Goal: Task Accomplishment & Management: Manage account settings

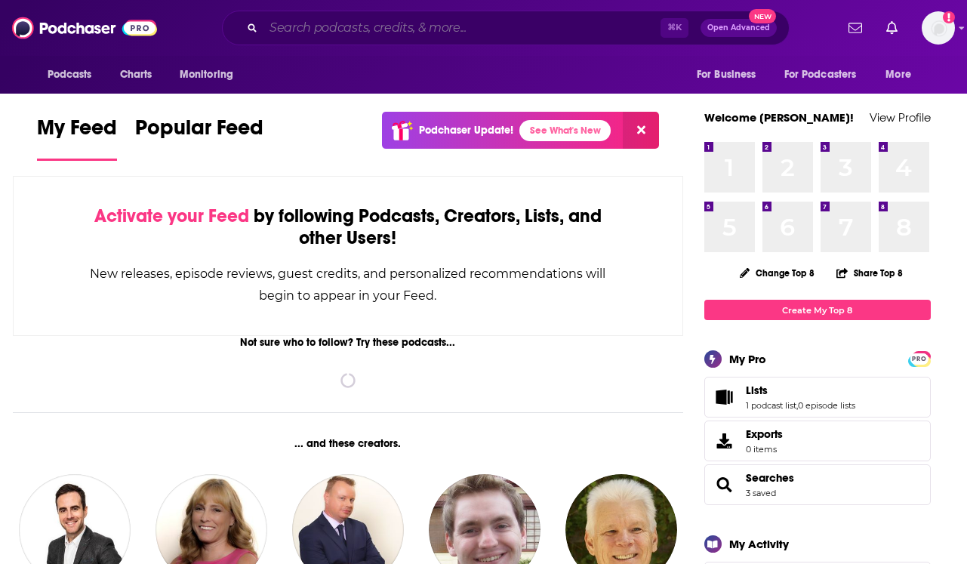
click at [422, 32] on input "Search podcasts, credits, & more..." at bounding box center [461, 28] width 397 height 24
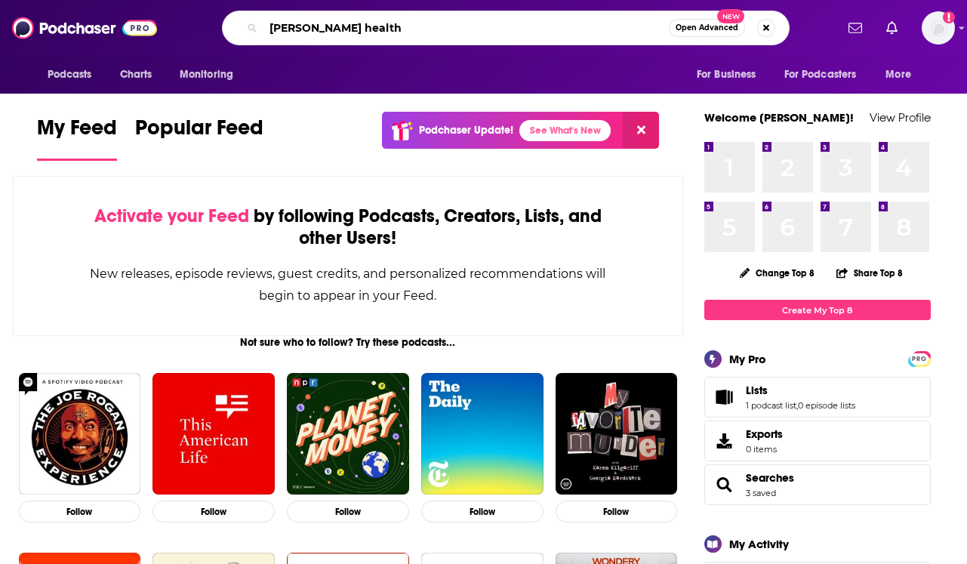
type input "[PERSON_NAME] health"
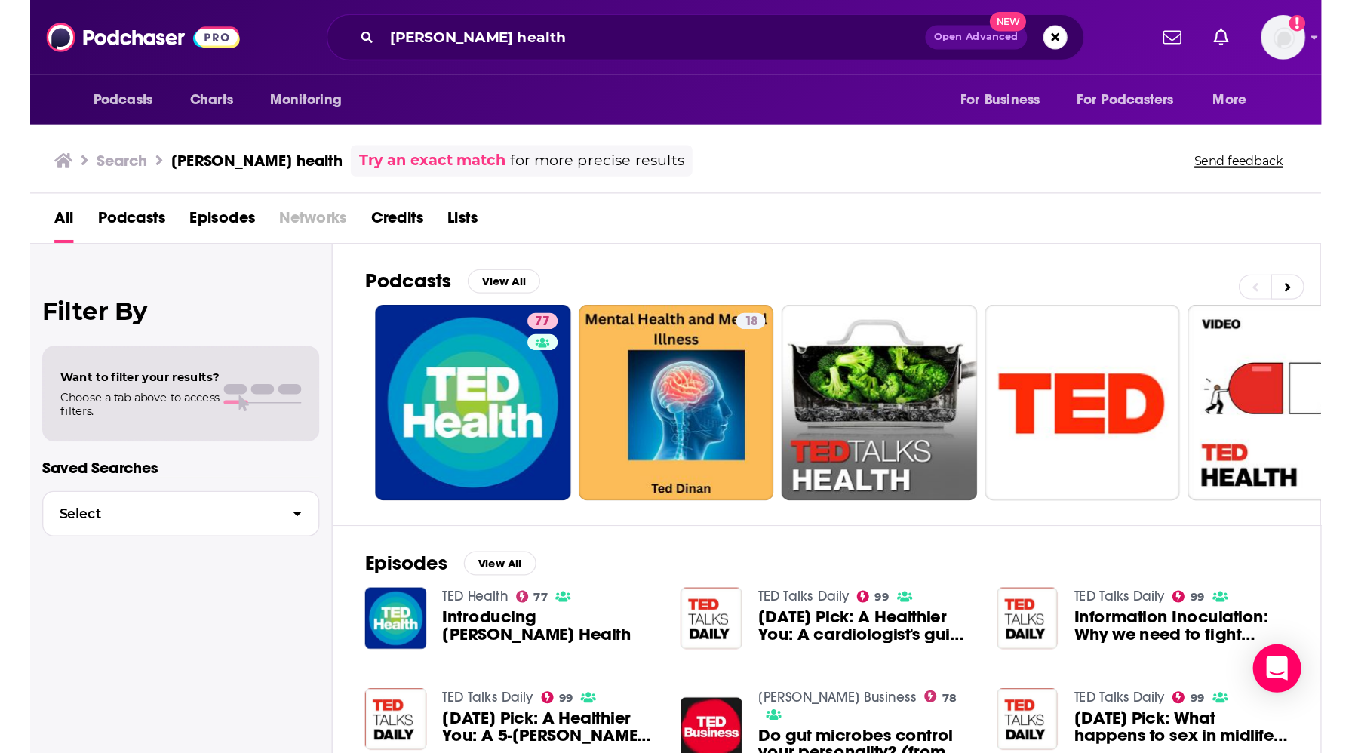
scroll to position [26, 0]
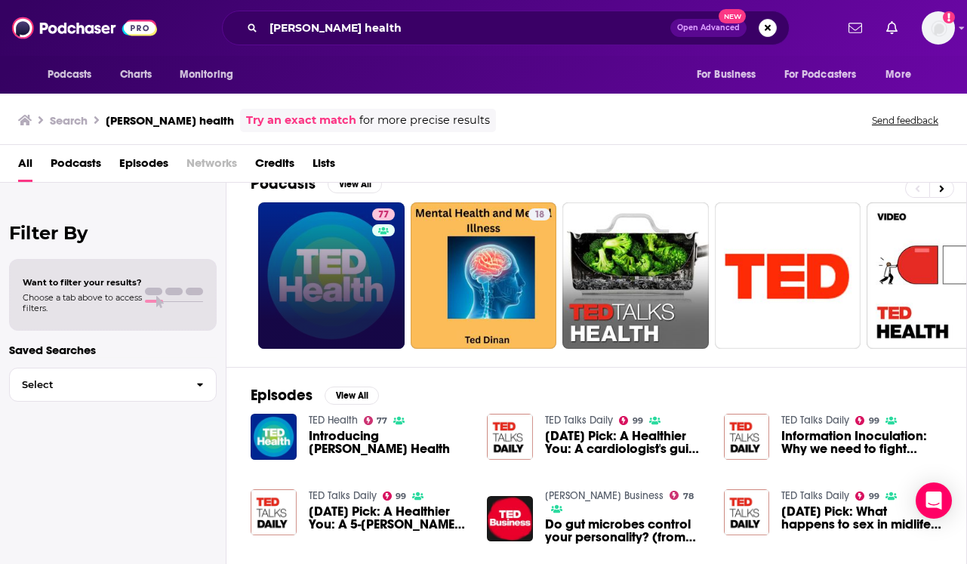
click at [318, 271] on link "77" at bounding box center [331, 275] width 146 height 146
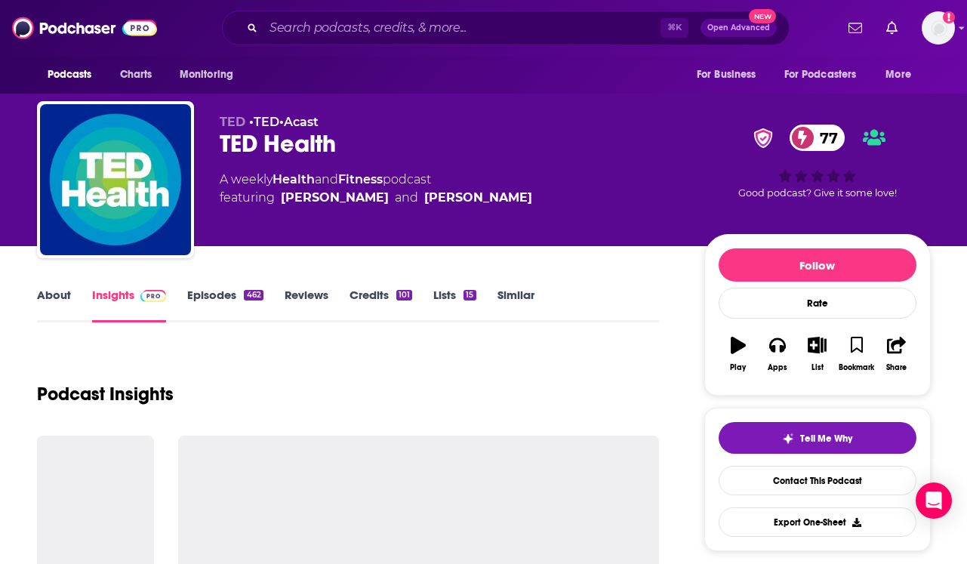
click at [531, 298] on link "Similar" at bounding box center [515, 305] width 37 height 35
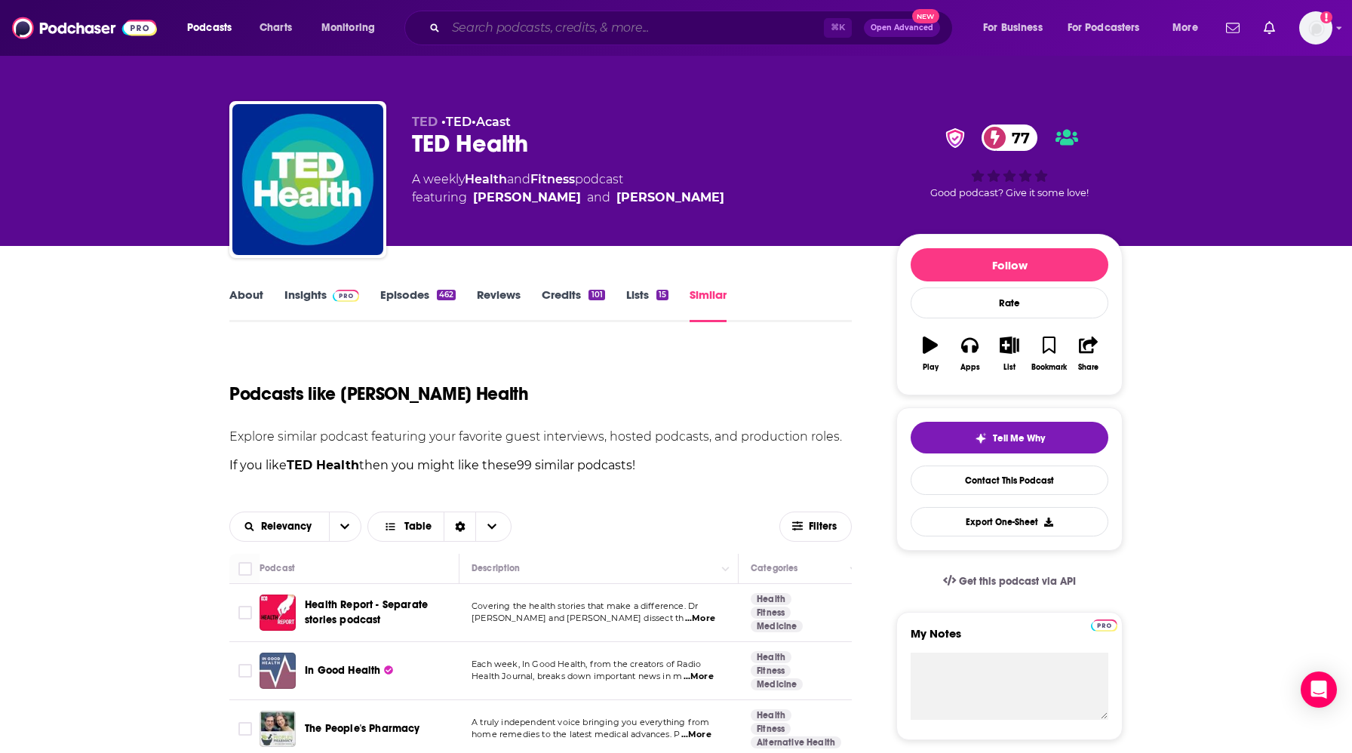
click at [503, 24] on input "Search podcasts, credits, & more..." at bounding box center [635, 28] width 378 height 24
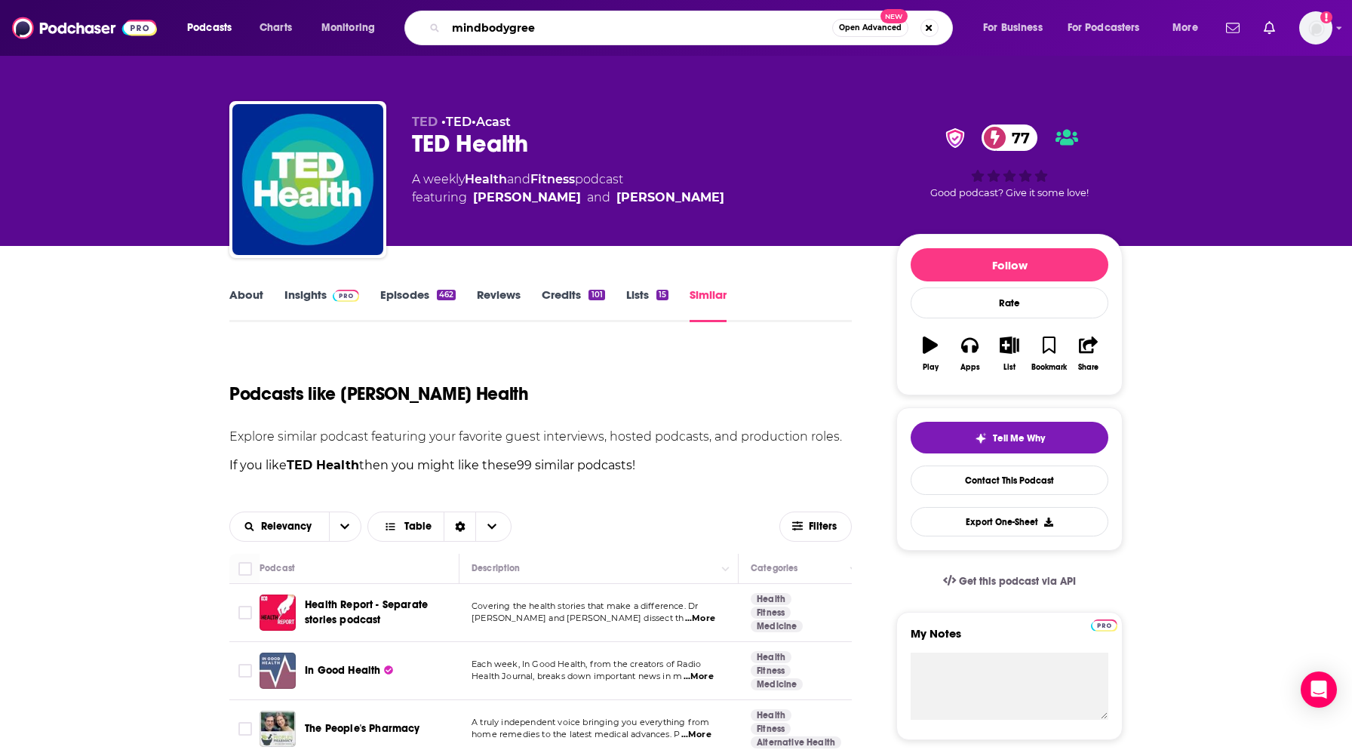
type input "mindbodygreen"
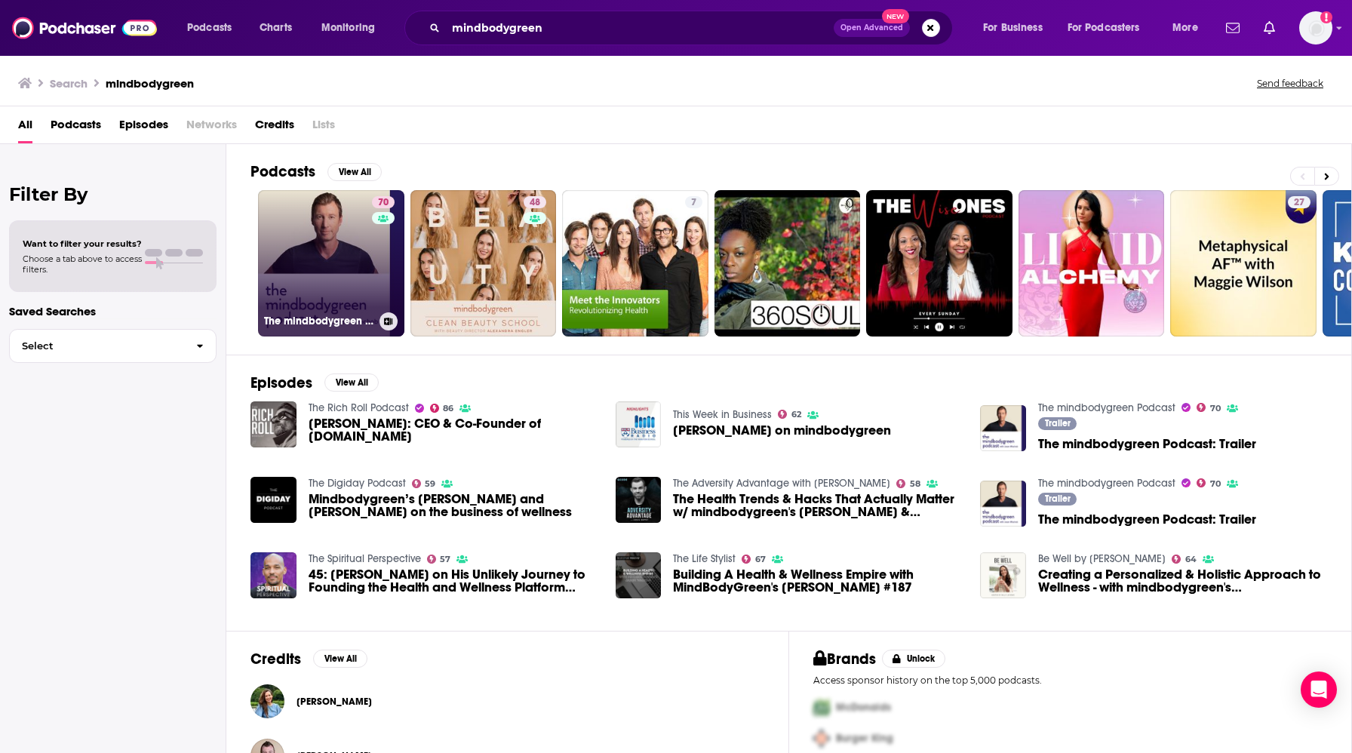
click at [322, 258] on link "70 The mindbodygreen Podcast" at bounding box center [331, 263] width 146 height 146
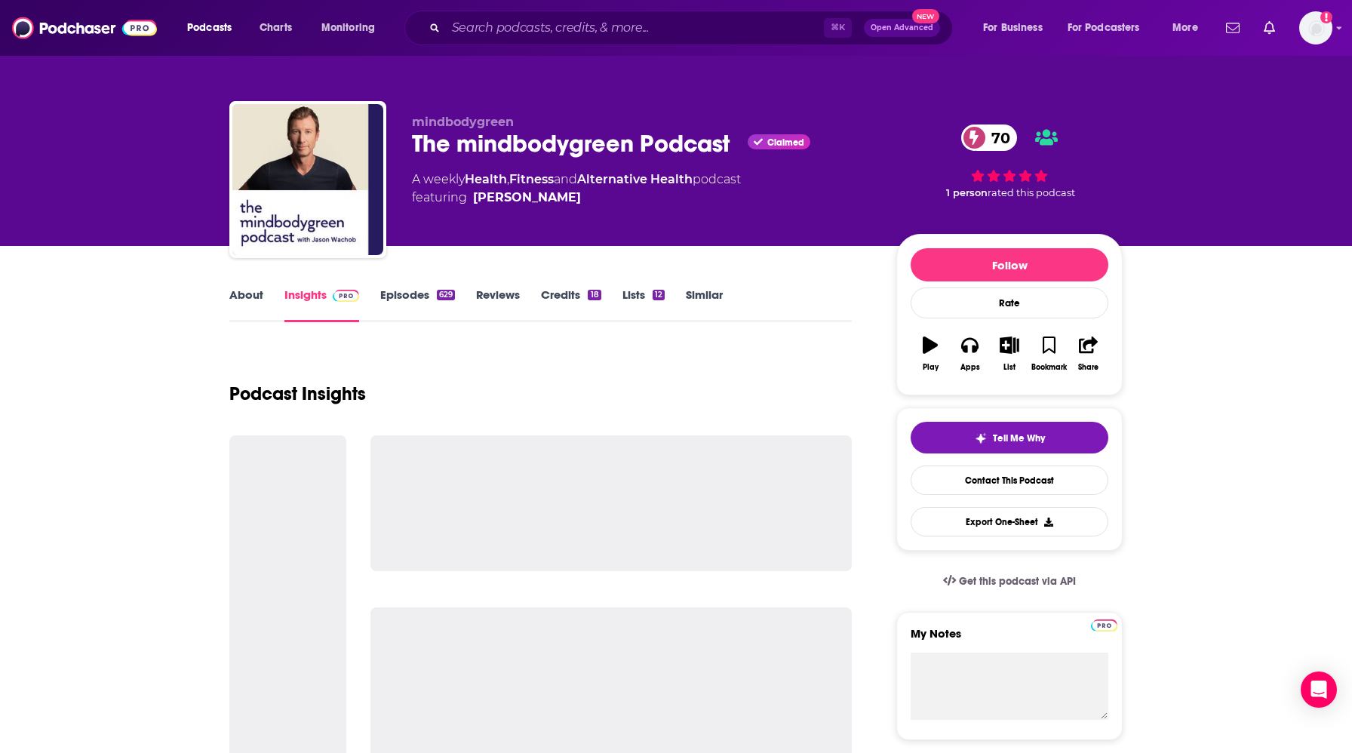
click at [700, 300] on link "Similar" at bounding box center [704, 305] width 37 height 35
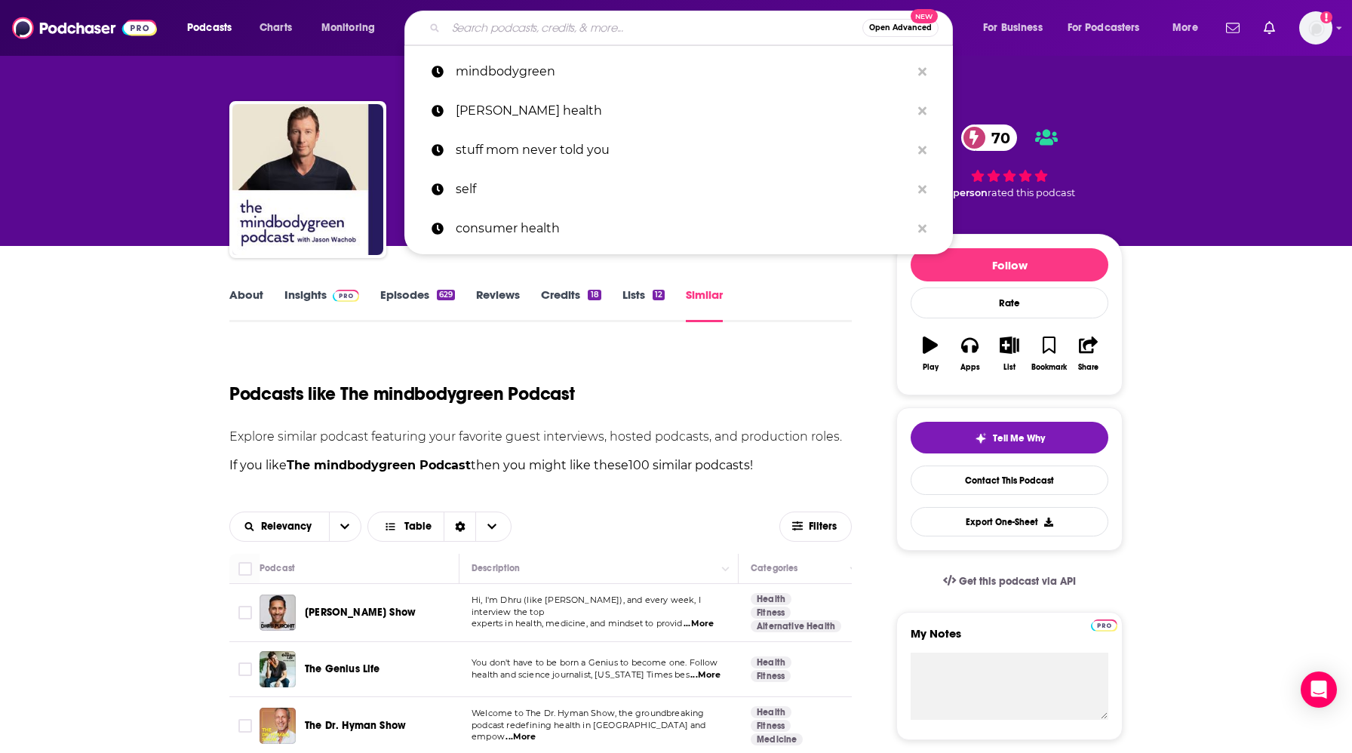
click at [570, 20] on input "Search podcasts, credits, & more..." at bounding box center [654, 28] width 417 height 24
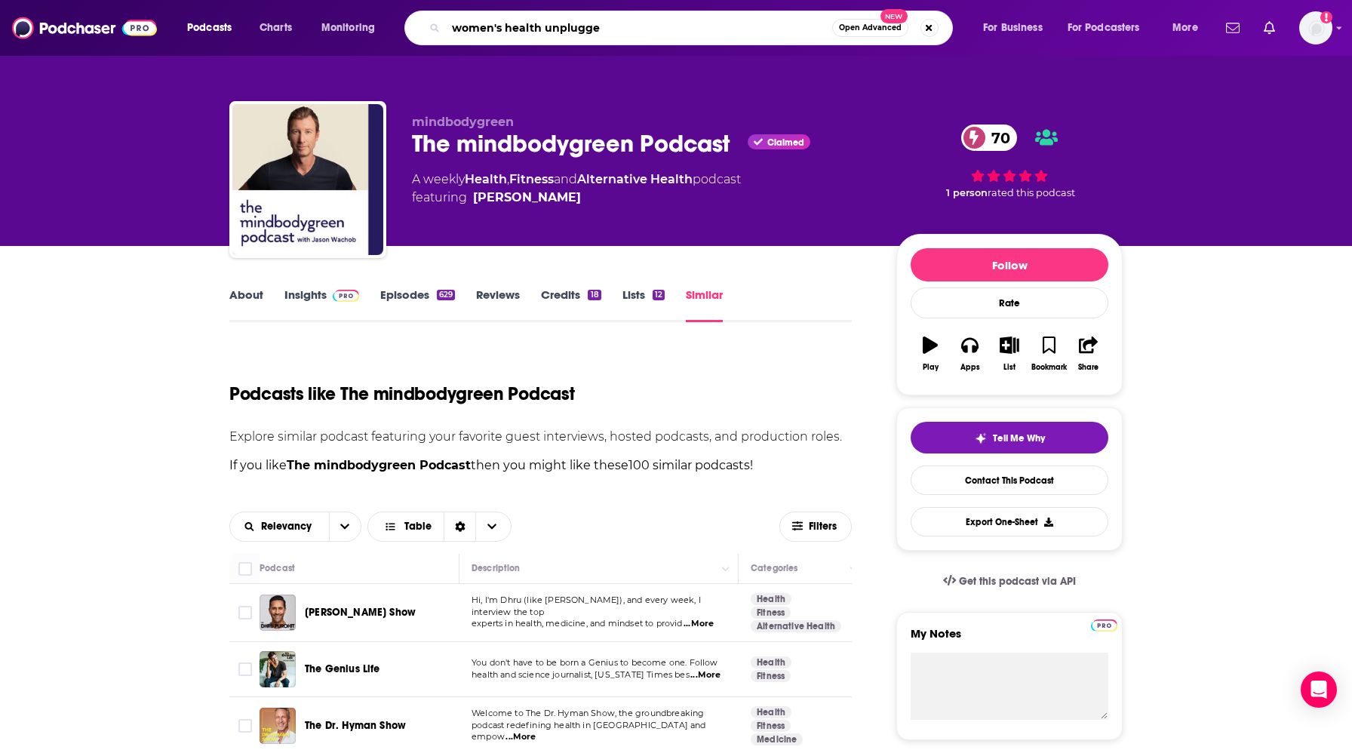
type input "women's health unplugged"
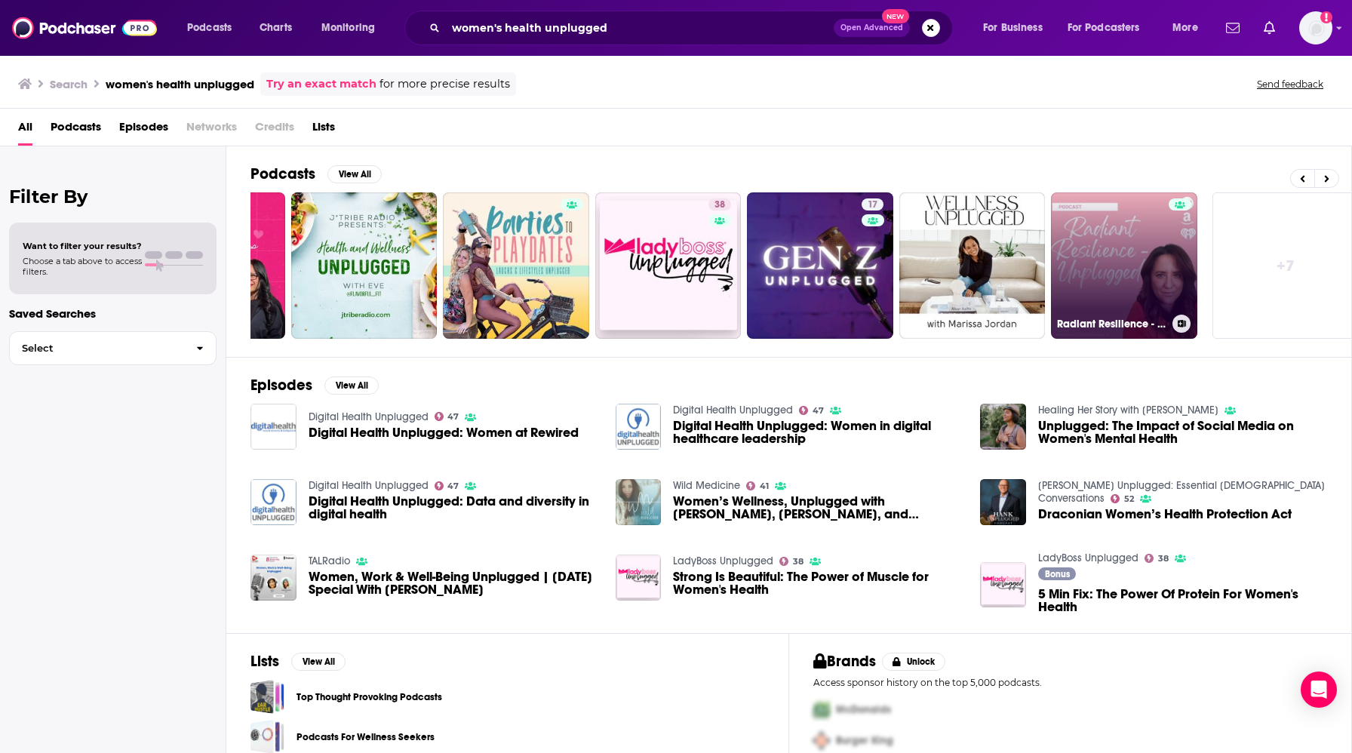
scroll to position [0, 132]
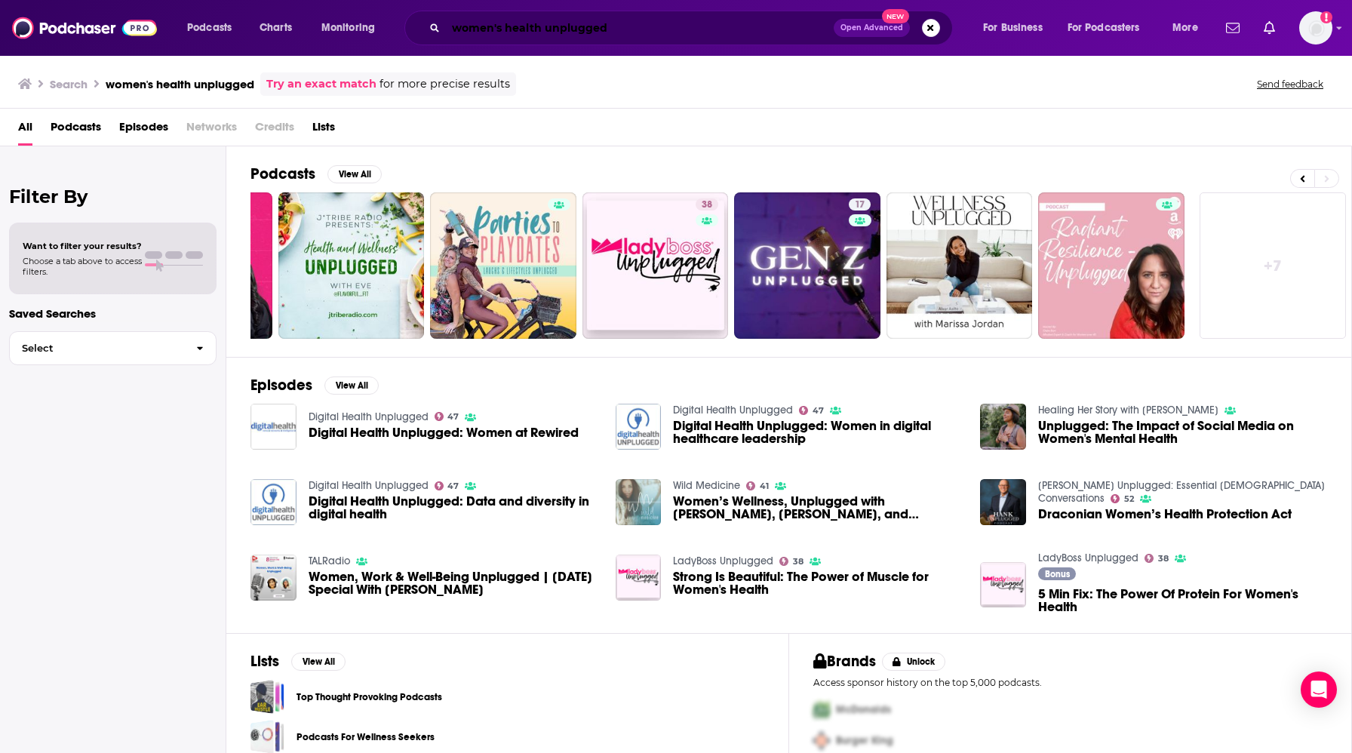
click at [475, 24] on input "women's health unplugged" at bounding box center [640, 28] width 388 height 24
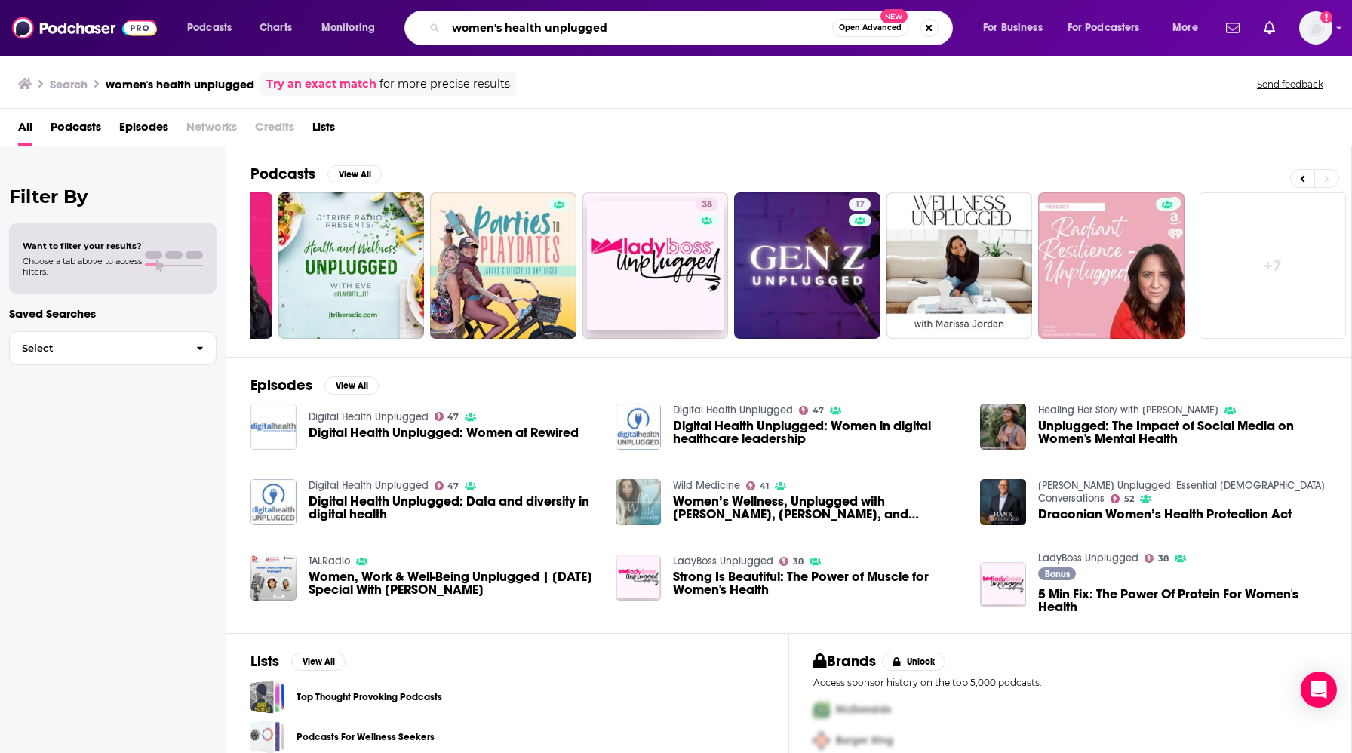
click at [475, 24] on input "women's health unplugged" at bounding box center [639, 28] width 386 height 24
type input "health unplugged"
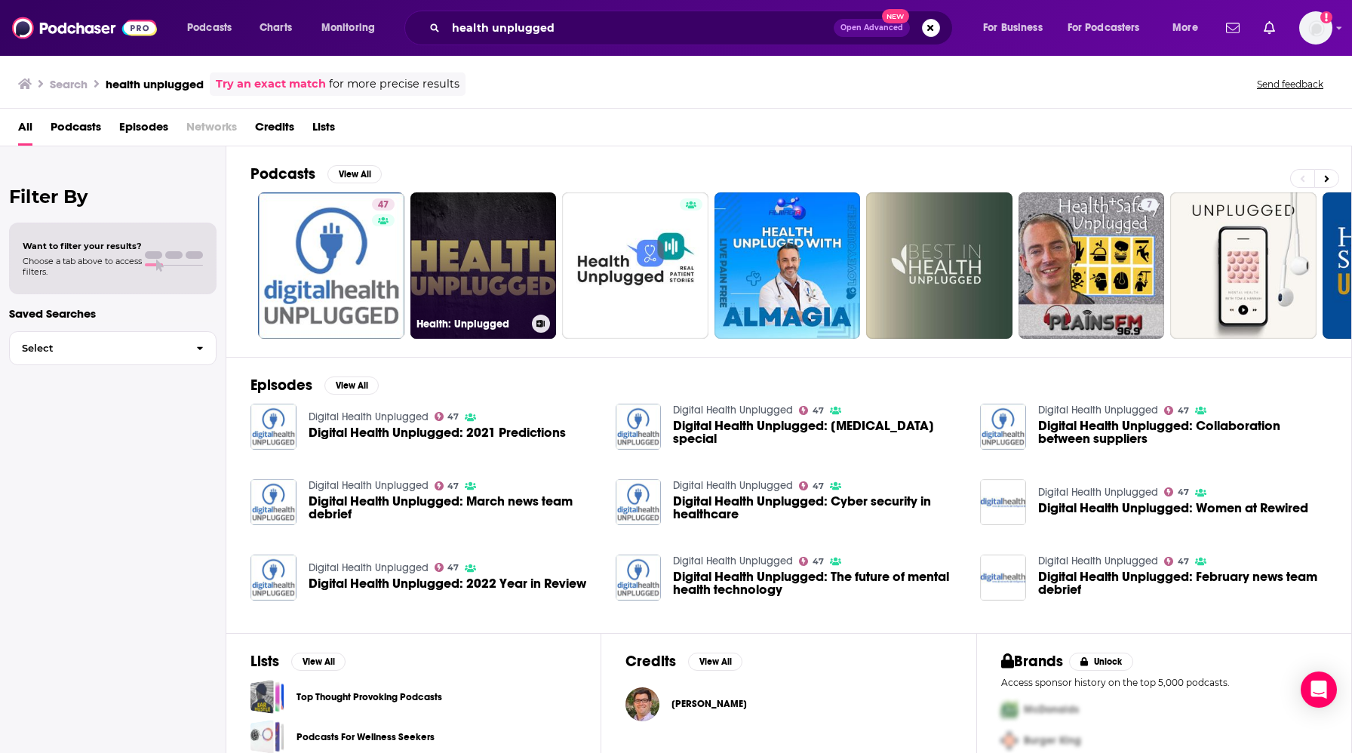
click at [486, 254] on link "Health: Unplugged" at bounding box center [484, 265] width 146 height 146
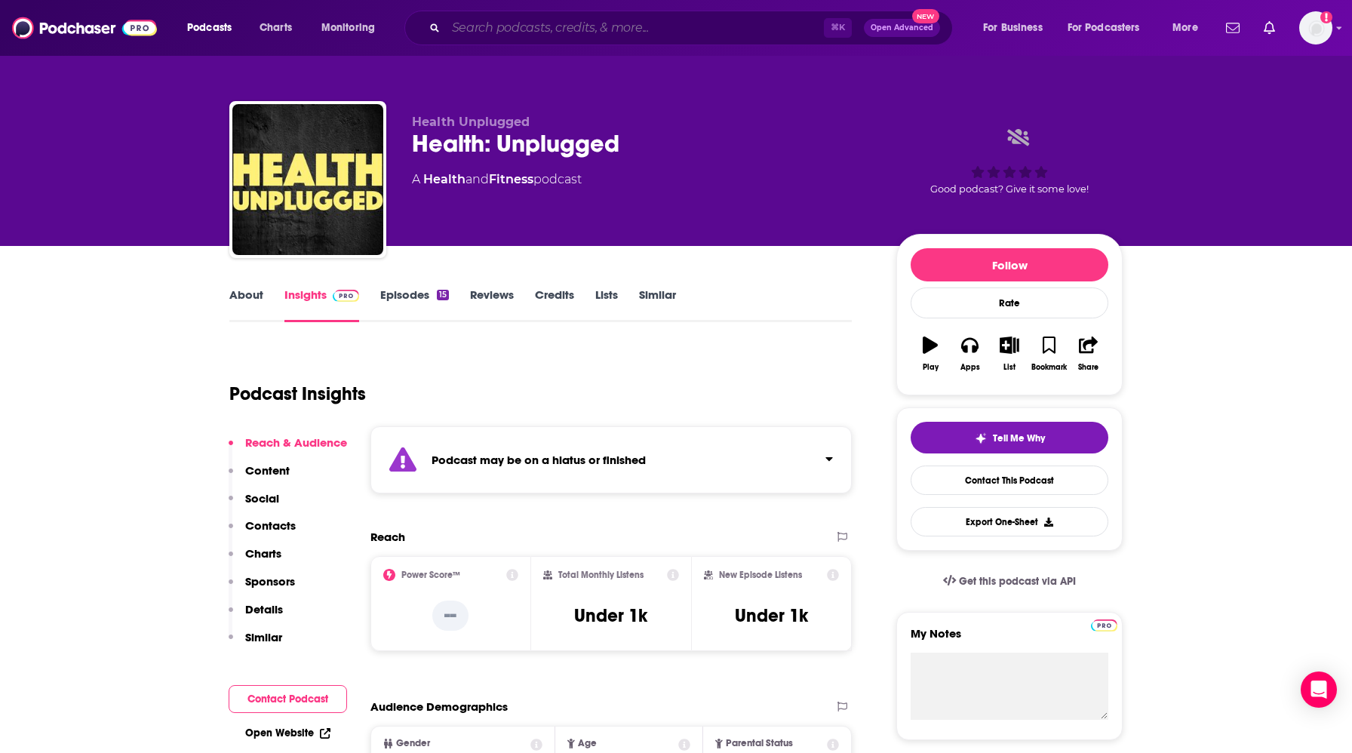
click at [547, 26] on input "Search podcasts, credits, & more..." at bounding box center [635, 28] width 378 height 24
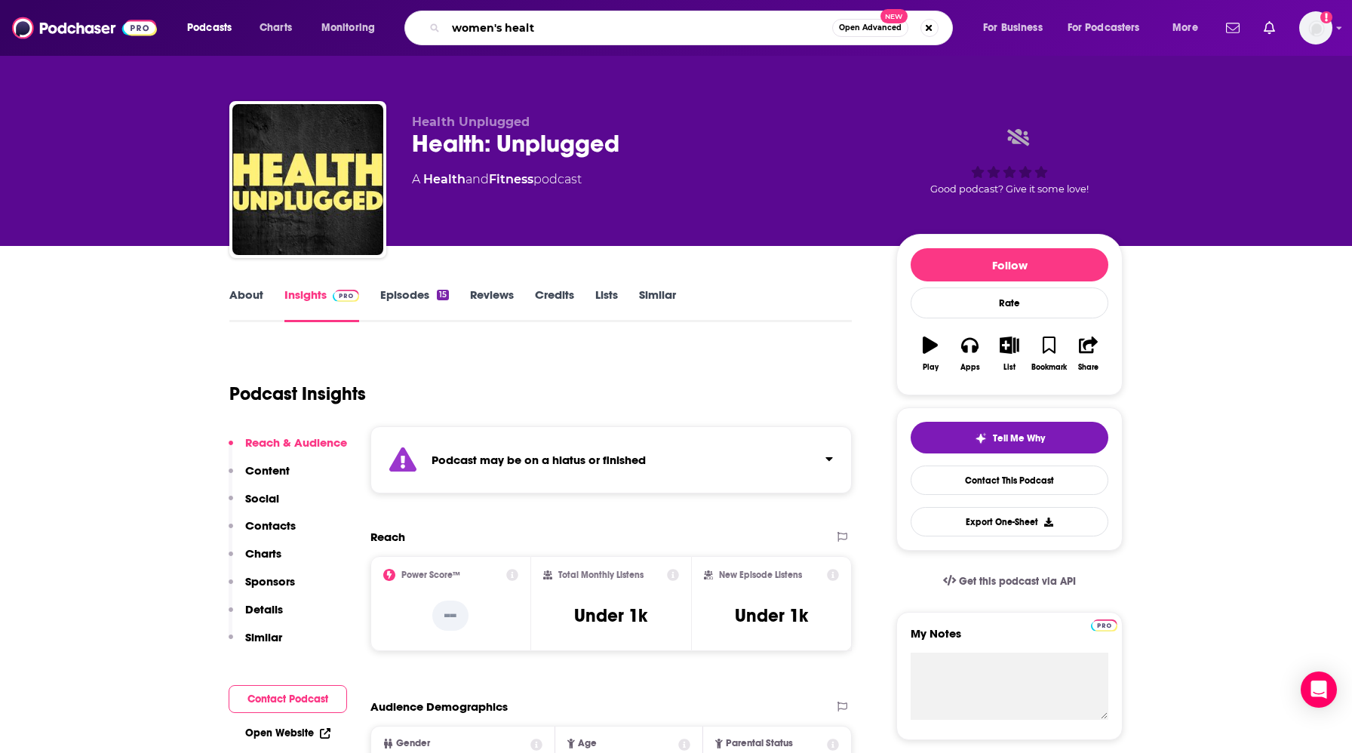
type input "women's health"
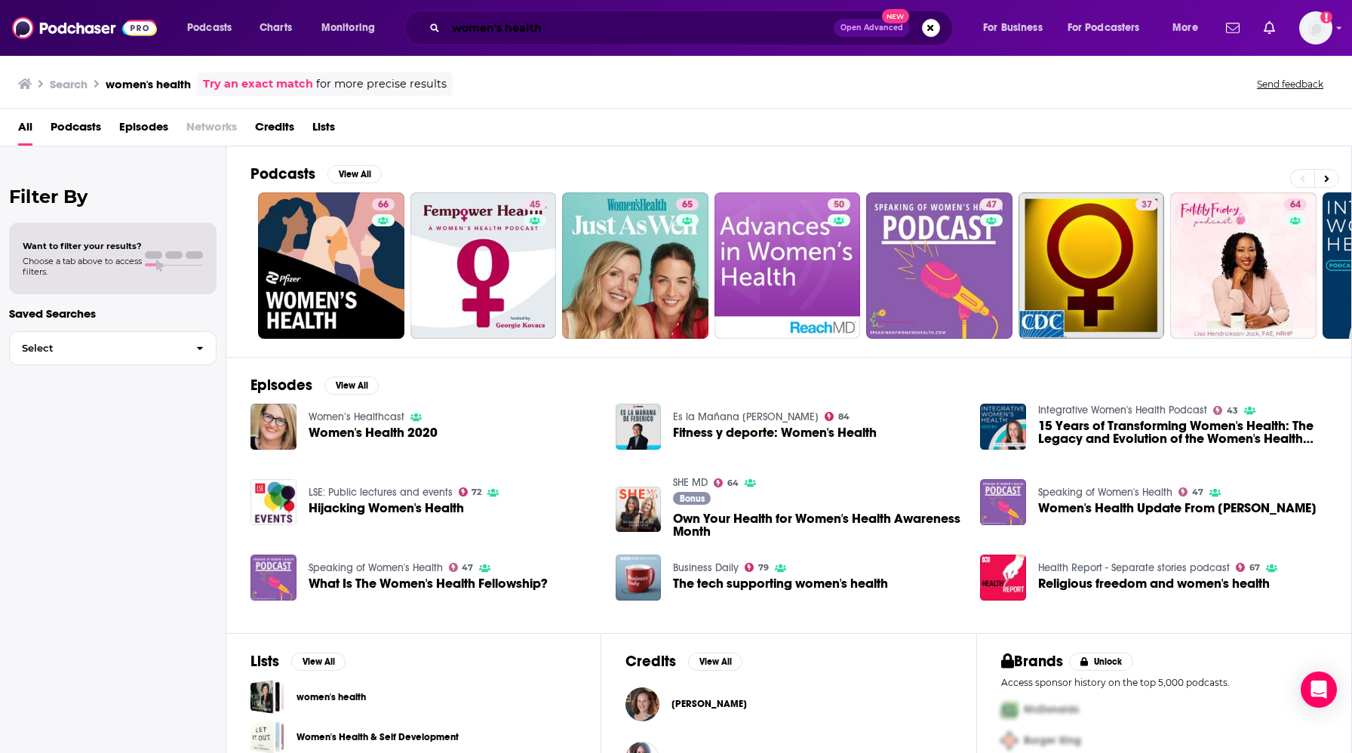
click at [480, 30] on input "women's health" at bounding box center [640, 28] width 388 height 24
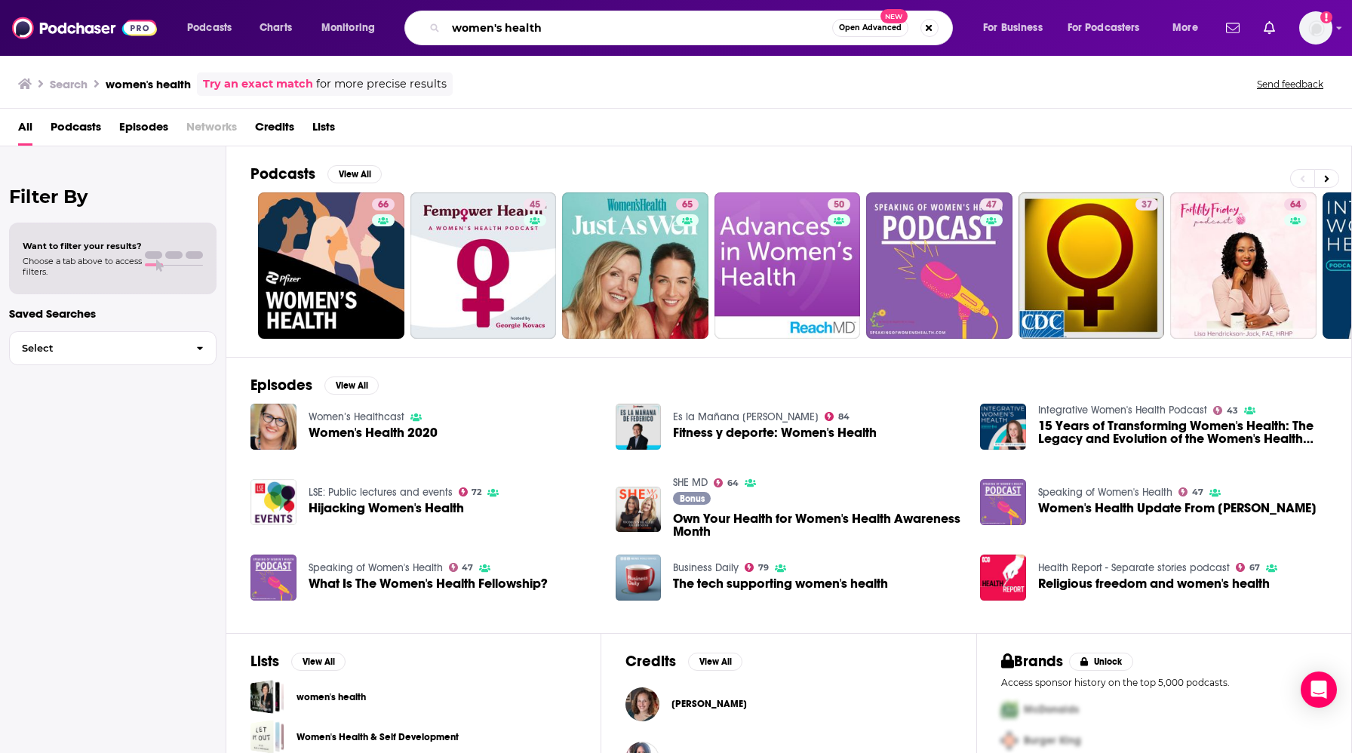
click at [479, 30] on input "women's health" at bounding box center [639, 28] width 386 height 24
type input "she's so lucky"
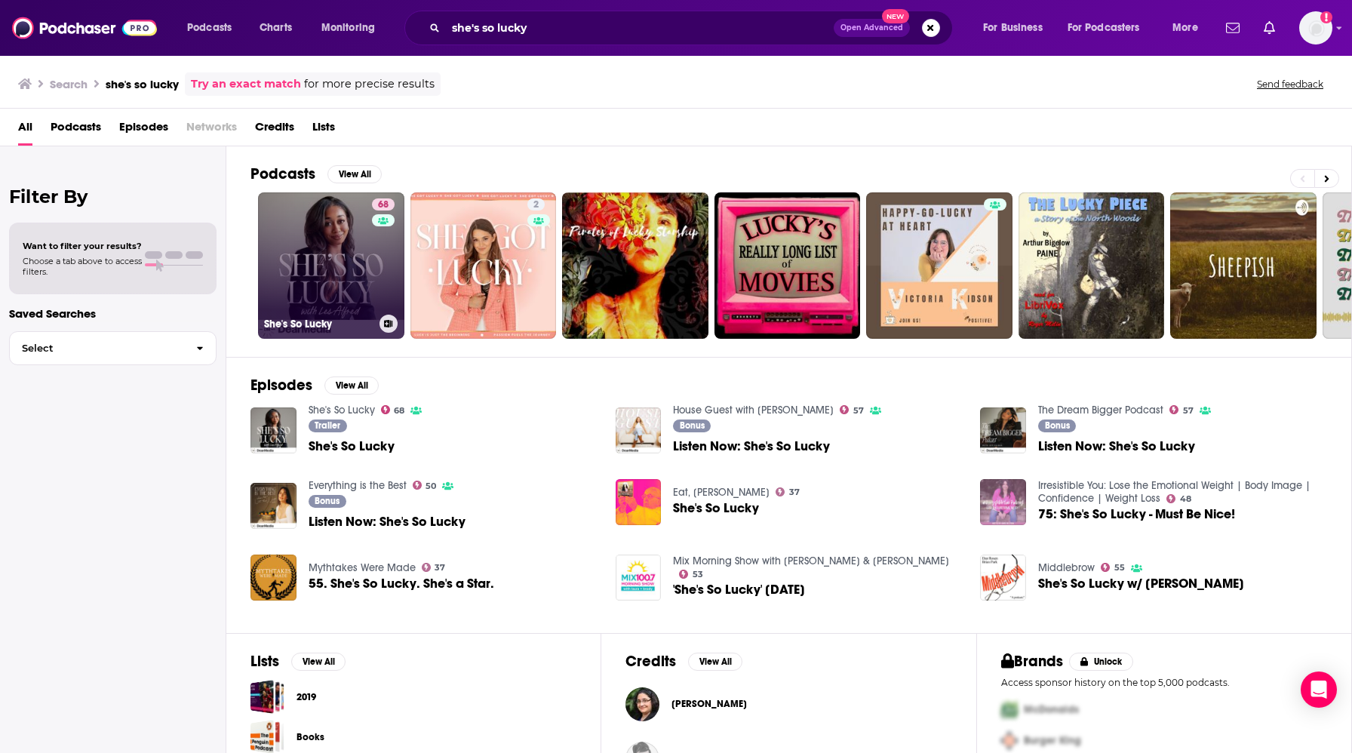
click at [326, 242] on link "68 She's So Lucky" at bounding box center [331, 265] width 146 height 146
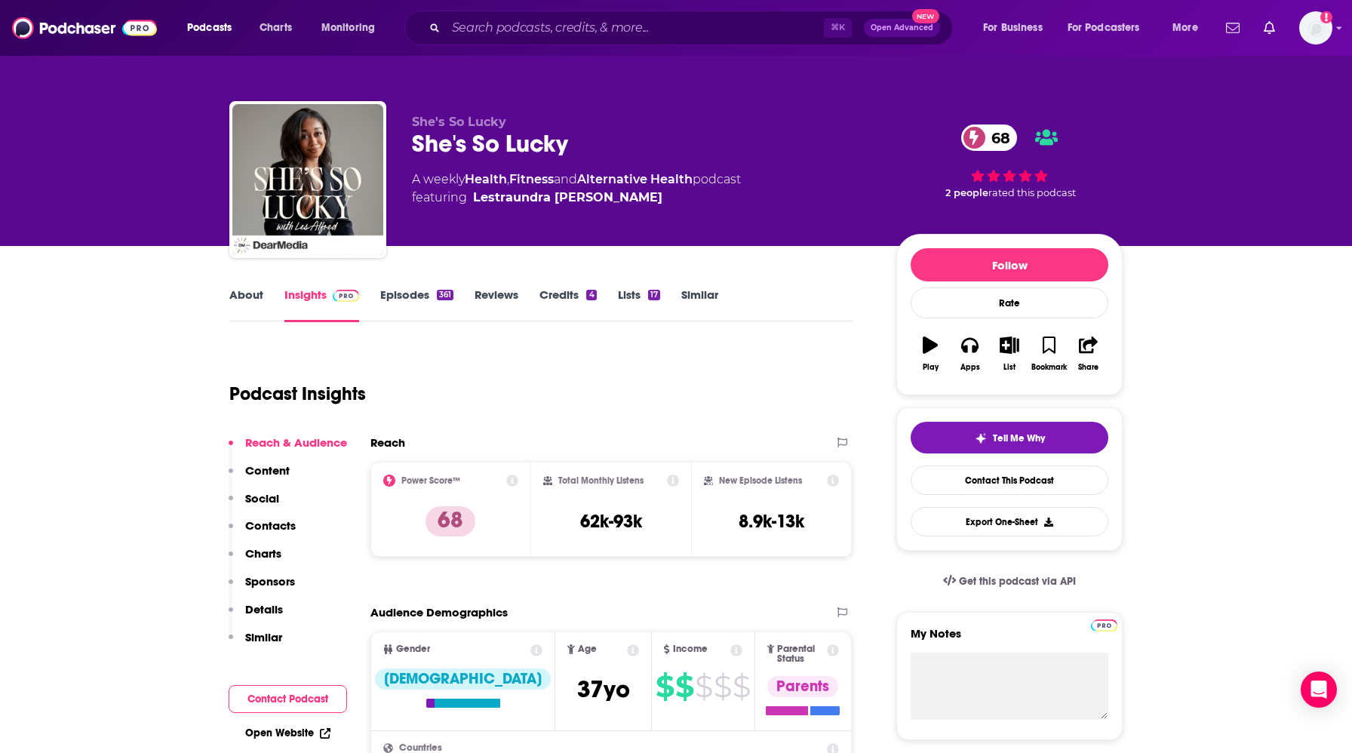
click at [702, 292] on link "Similar" at bounding box center [700, 305] width 37 height 35
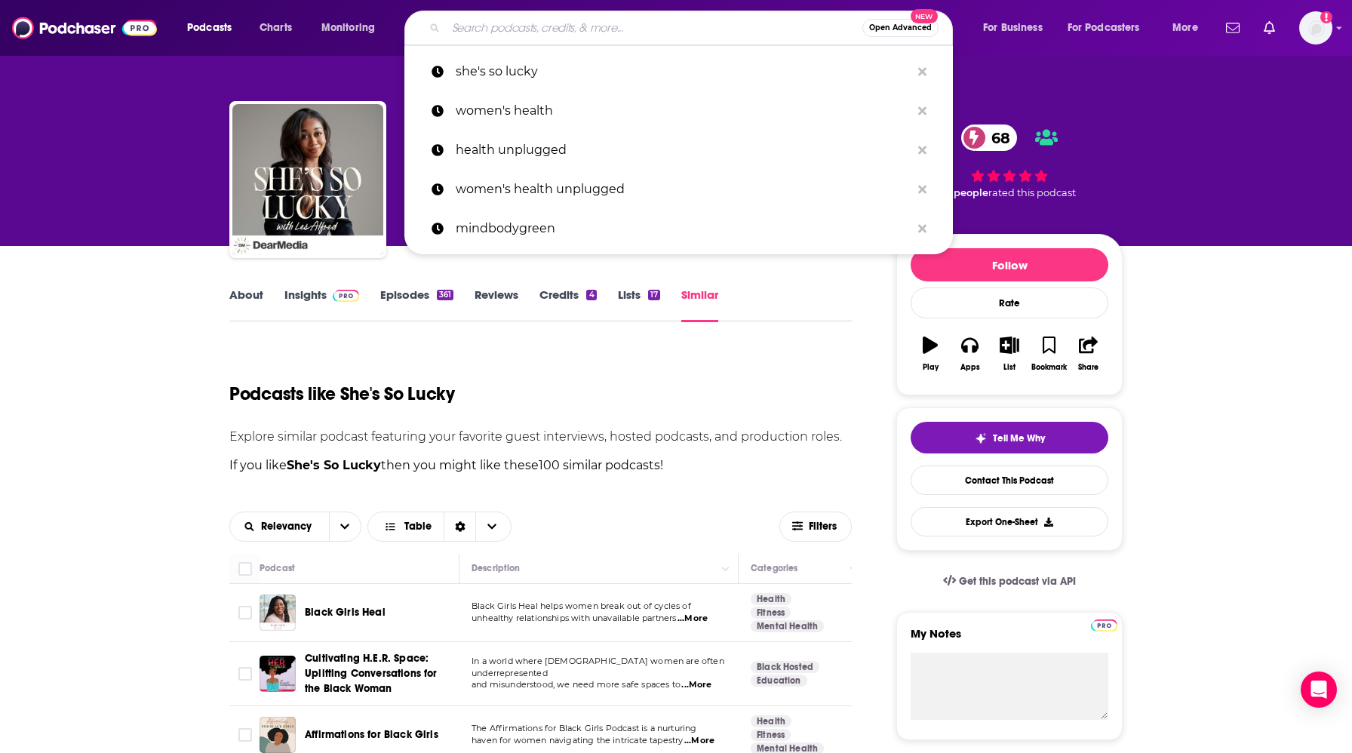
click at [690, 31] on input "Search podcasts, credits, & more..." at bounding box center [654, 28] width 417 height 24
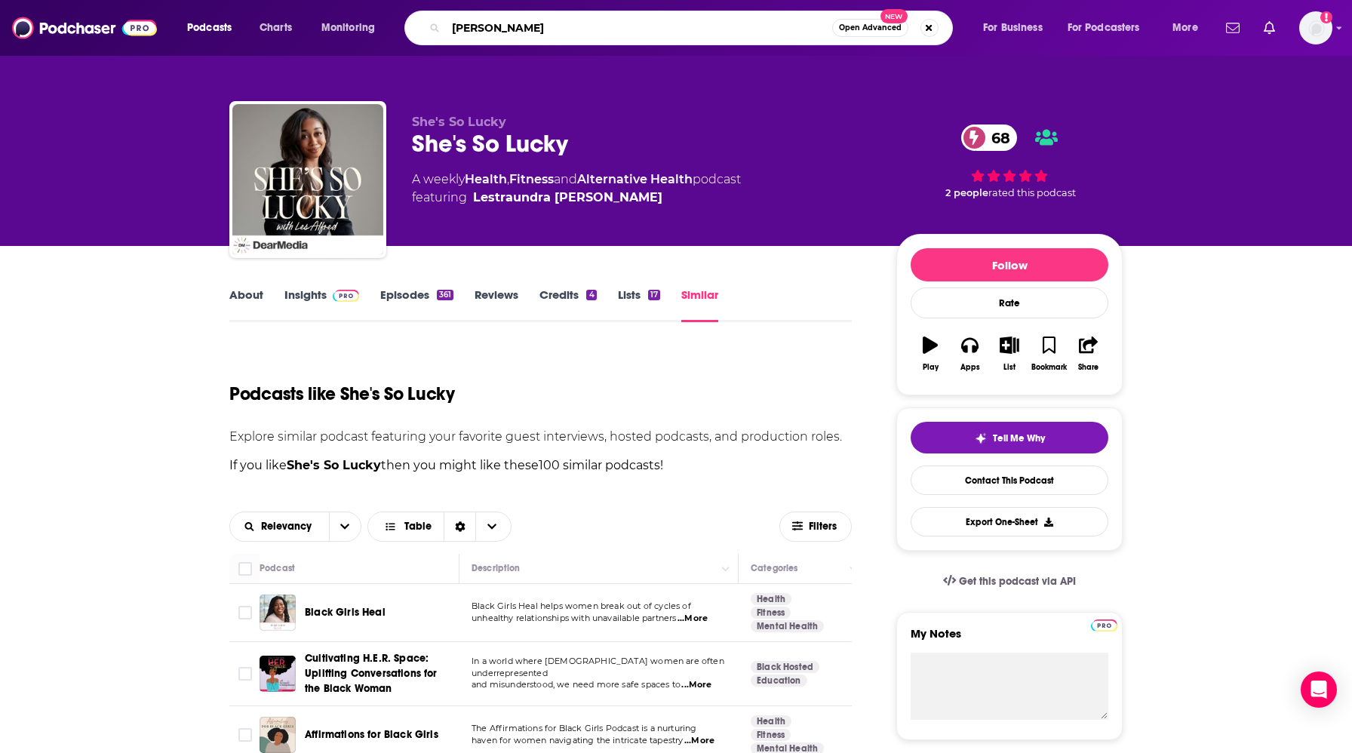
type input "dr jordan robertson"
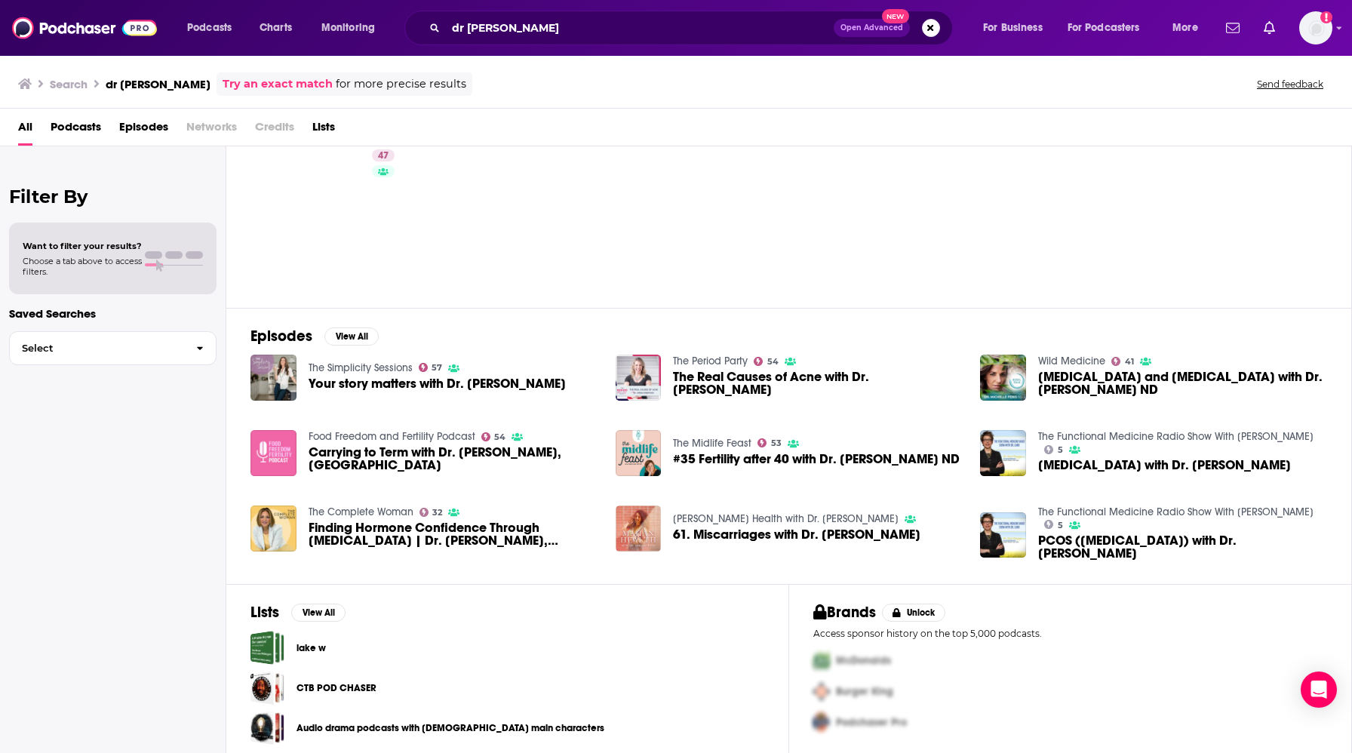
scroll to position [56, 0]
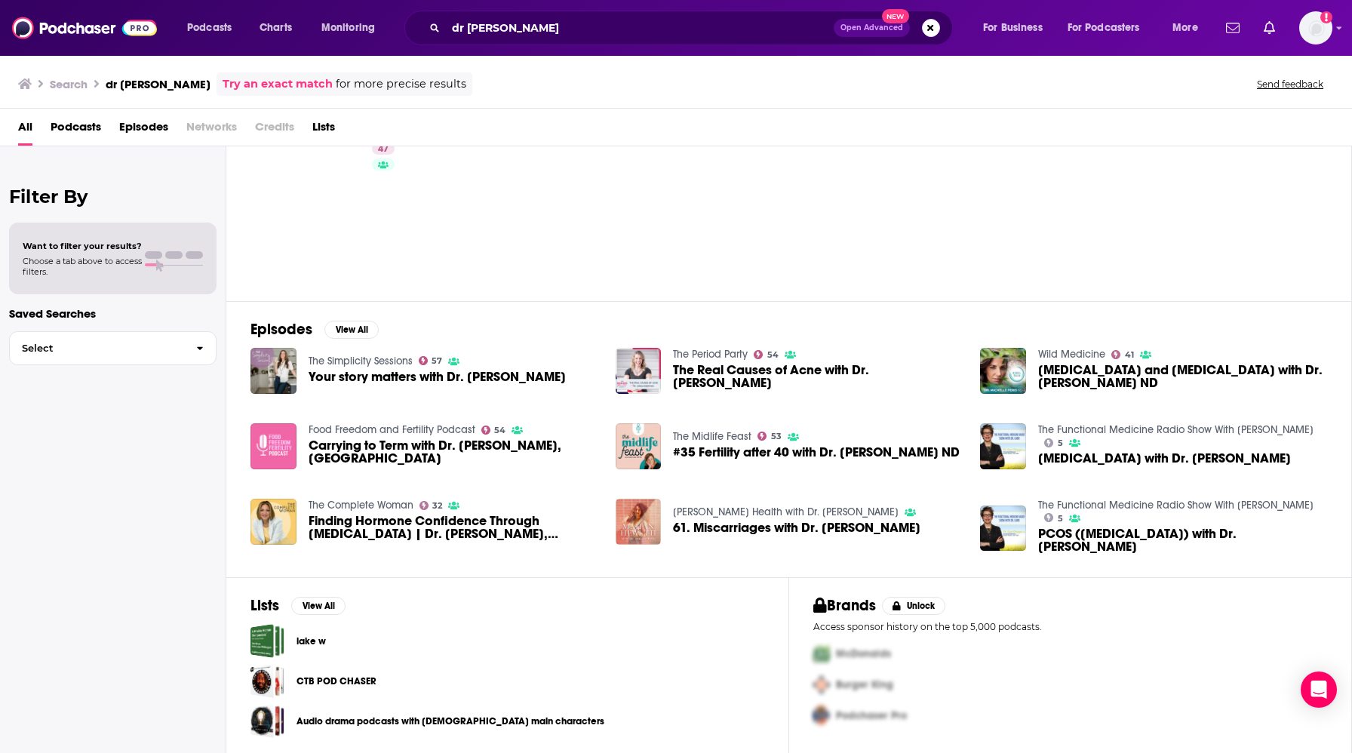
click at [966, 381] on span "Miscarriage and Infertility with Dr. Jordan Robertson ND" at bounding box center [1183, 377] width 289 height 26
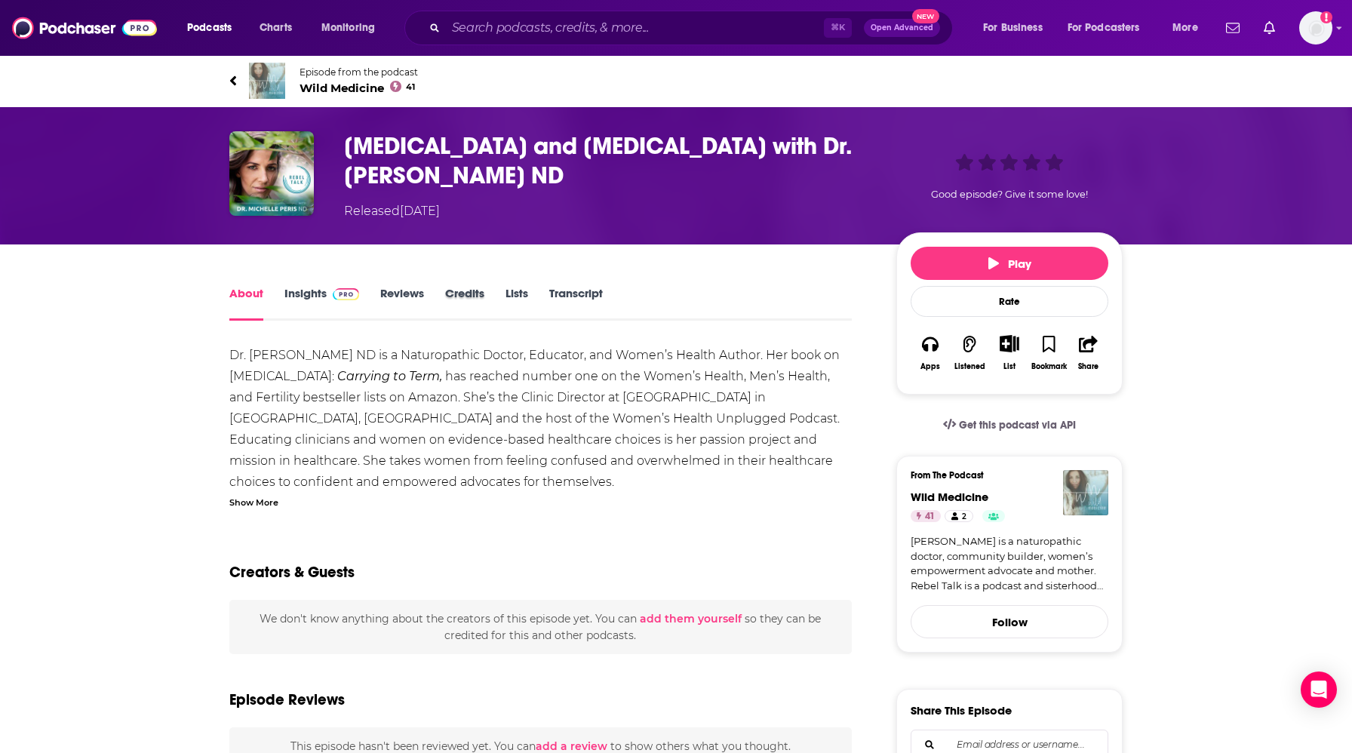
click at [488, 289] on div "Credits" at bounding box center [475, 303] width 60 height 35
click at [469, 297] on link "Credits" at bounding box center [464, 303] width 39 height 35
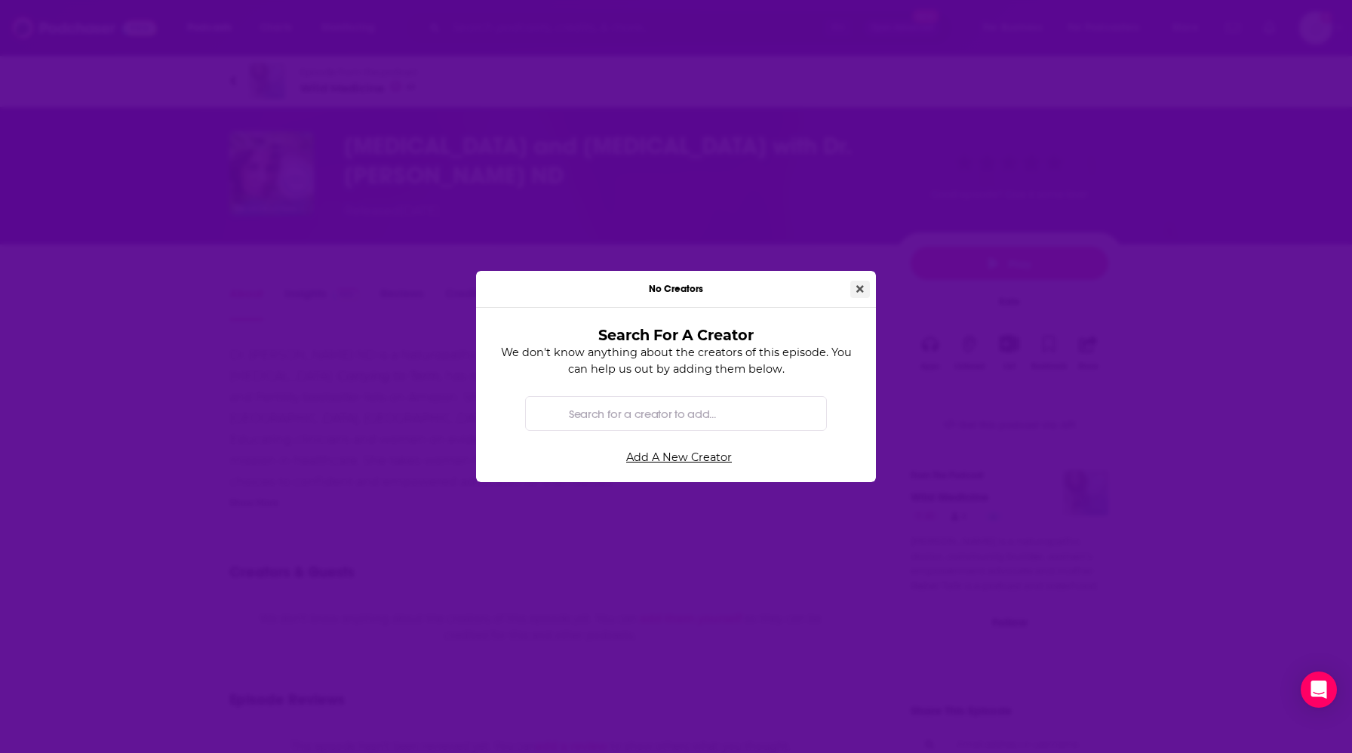
click at [854, 288] on button "Close" at bounding box center [861, 289] width 20 height 17
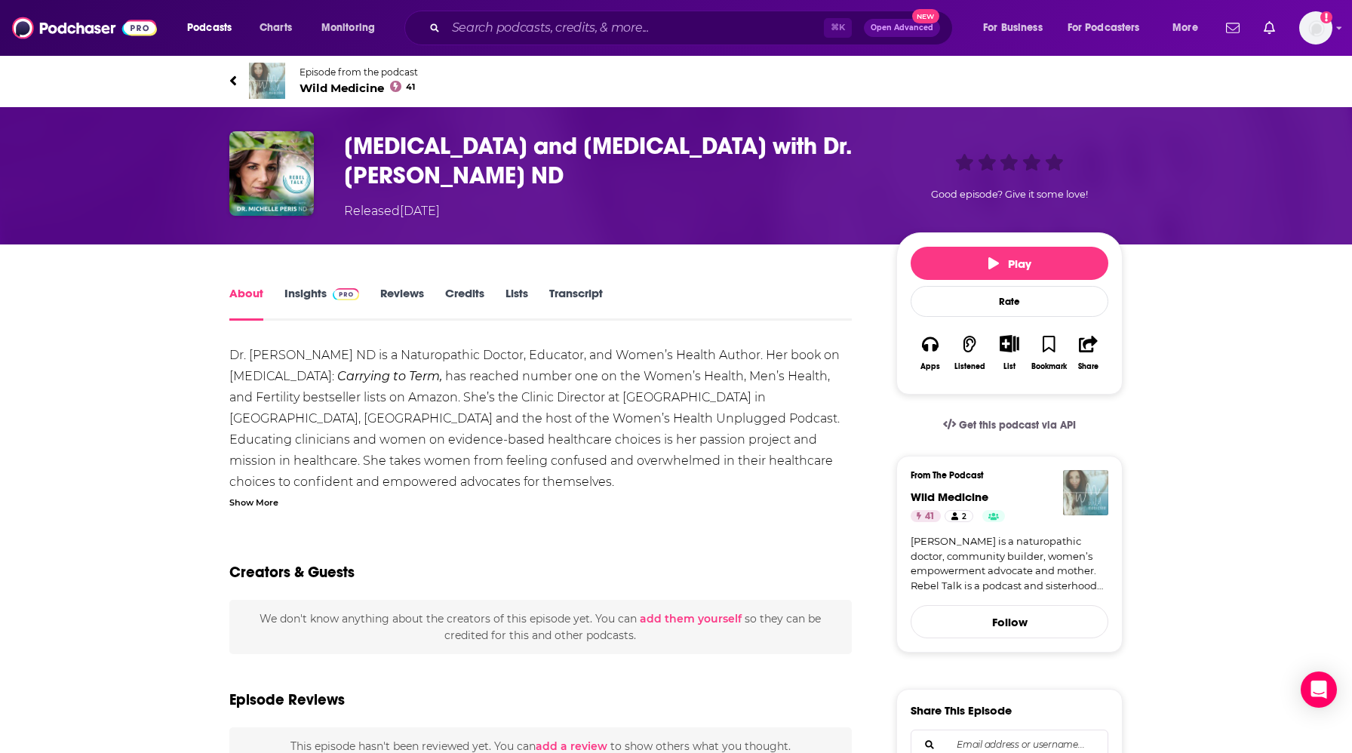
click at [472, 291] on link "Credits" at bounding box center [464, 303] width 39 height 35
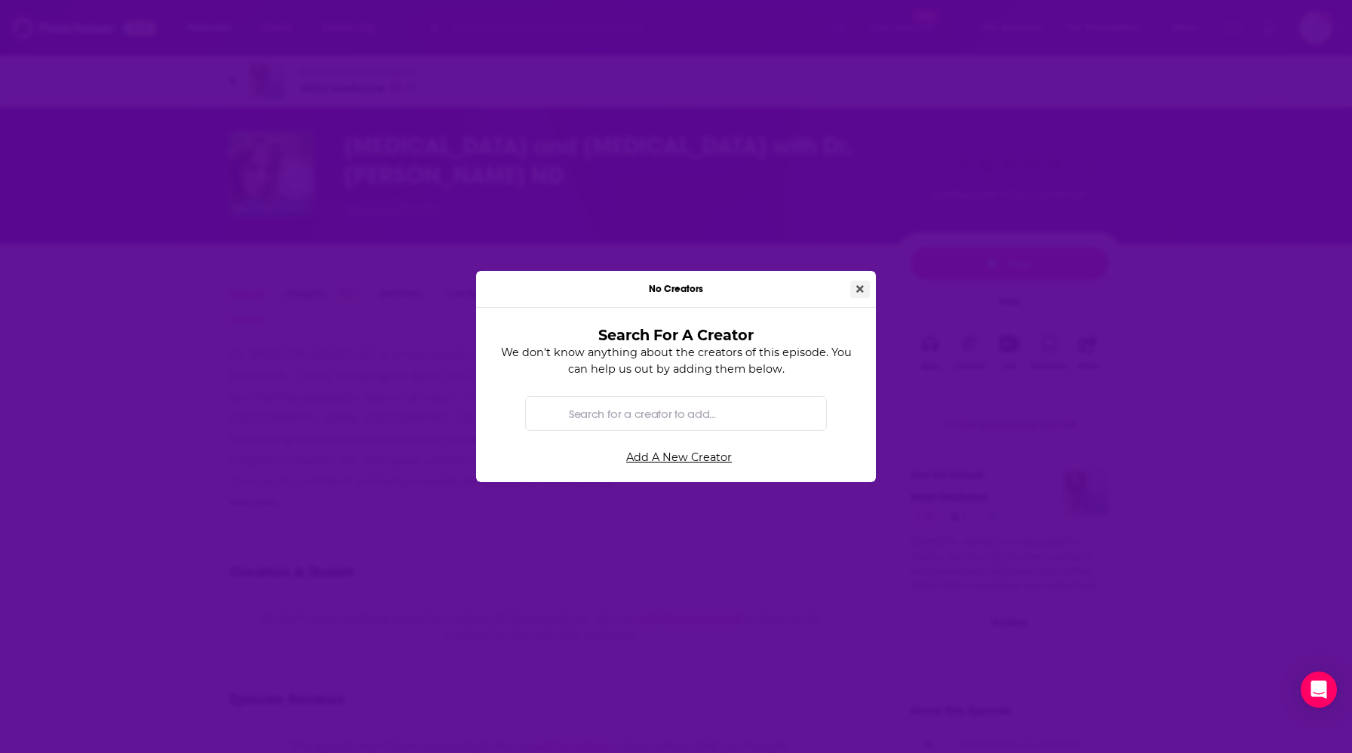
click at [859, 289] on icon "Close" at bounding box center [861, 289] width 8 height 8
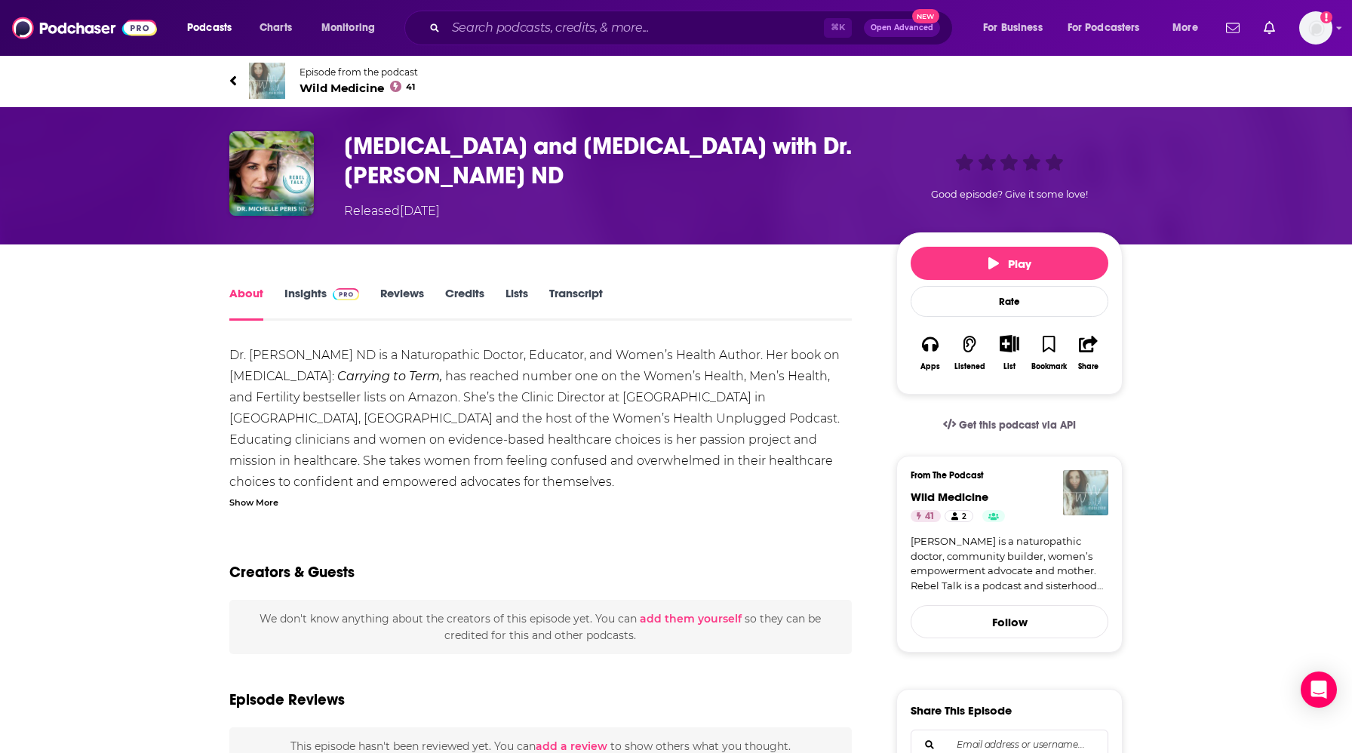
click at [308, 295] on link "Insights" at bounding box center [322, 303] width 75 height 35
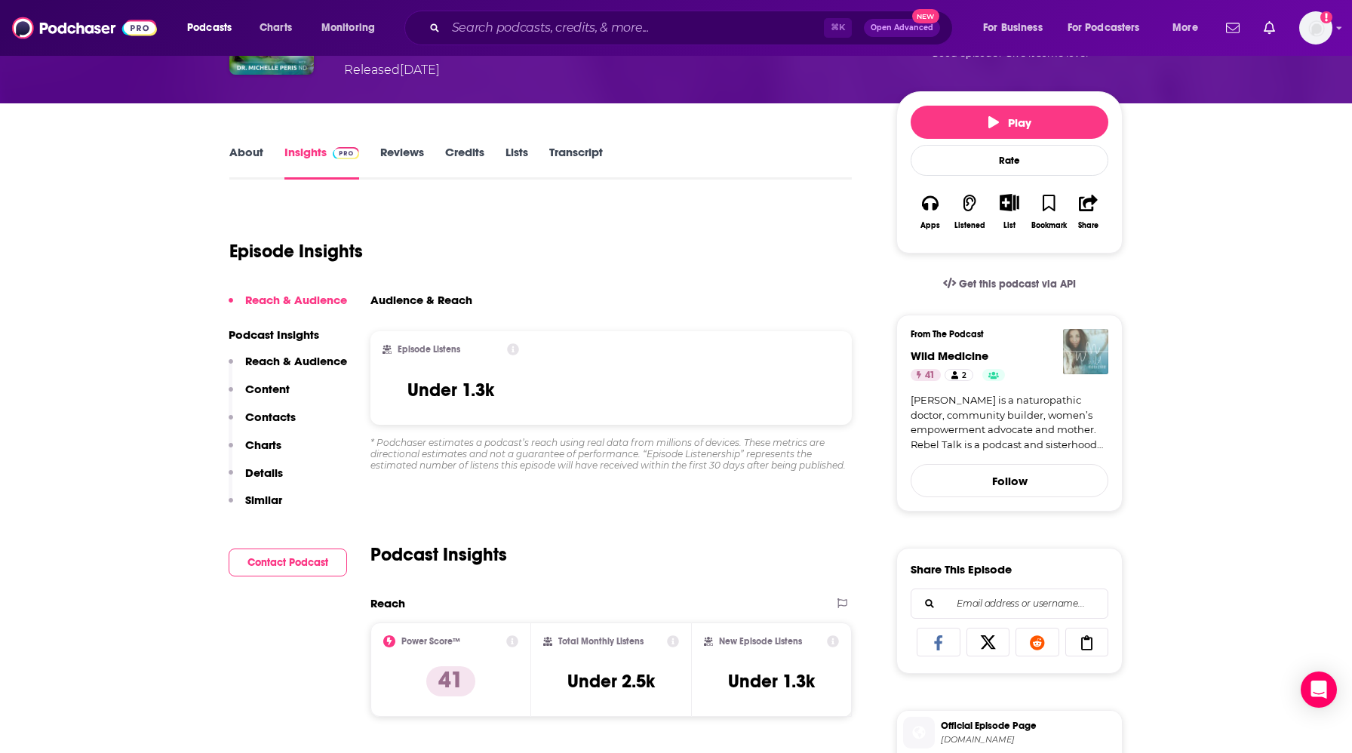
scroll to position [150, 0]
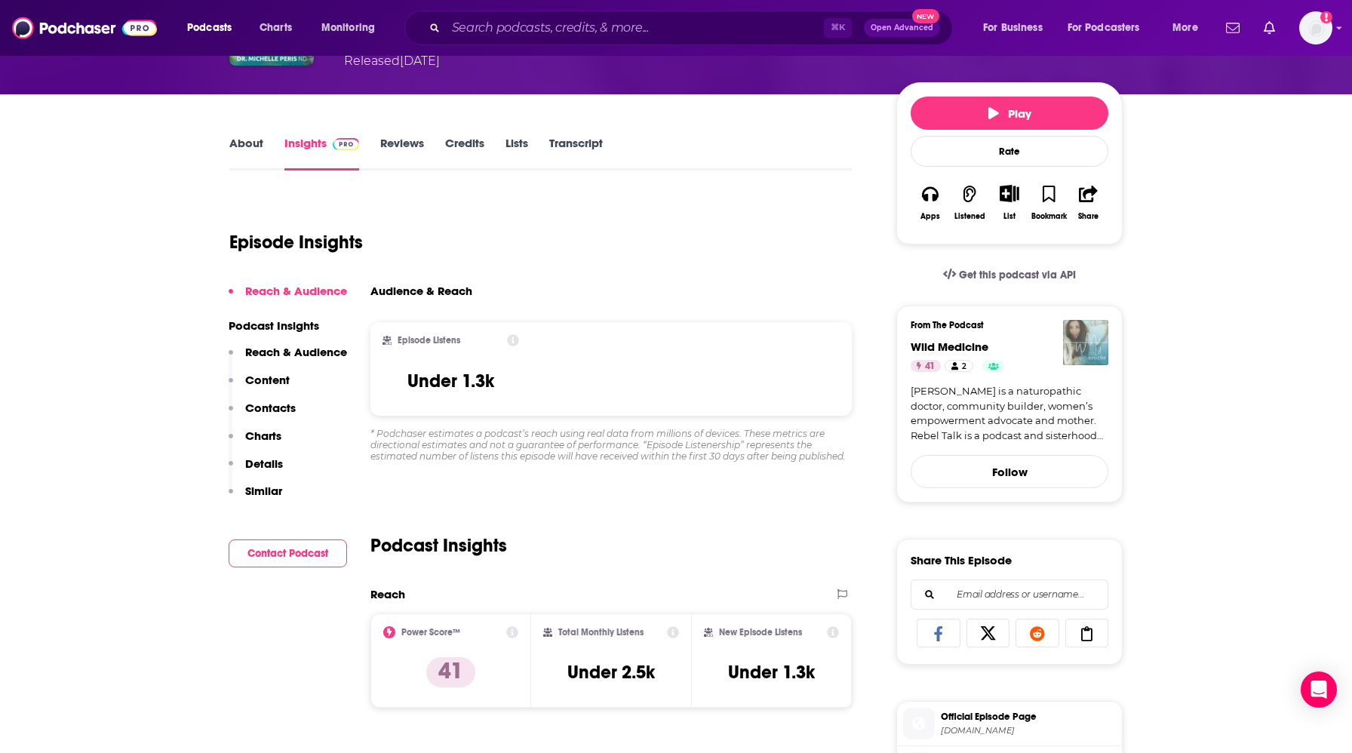
click at [966, 406] on link "Dr. Michelle Peris is a naturopathic doctor, community builder, women’s empower…" at bounding box center [1010, 413] width 198 height 59
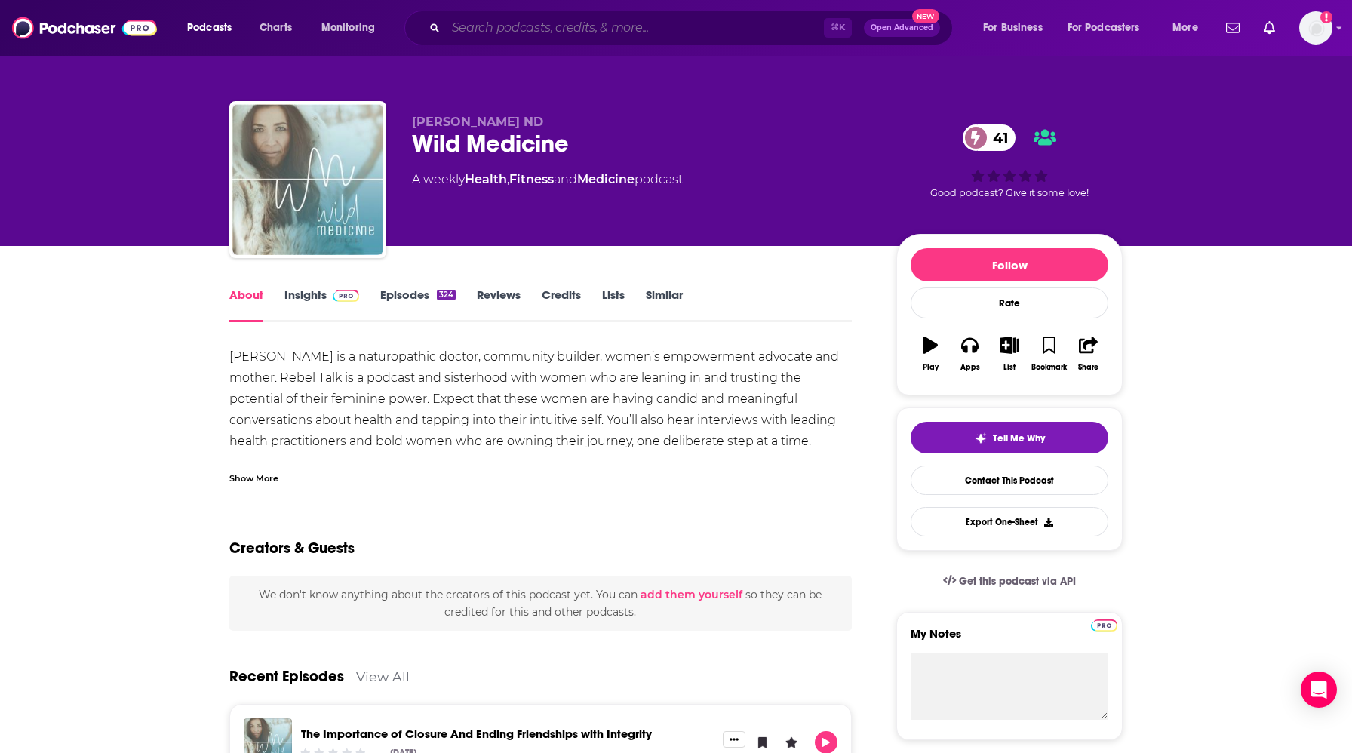
click at [571, 32] on input "Search podcasts, credits, & more..." at bounding box center [635, 28] width 378 height 24
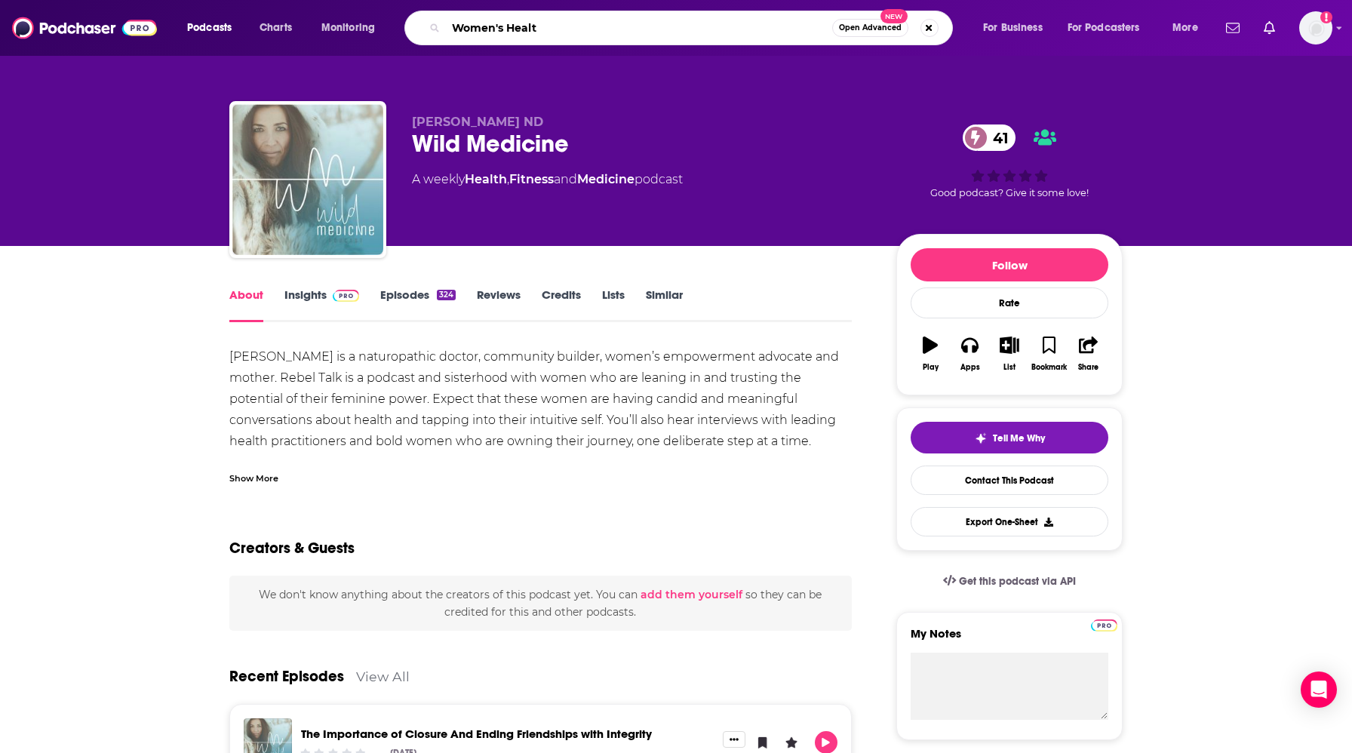
type input "Women's Health"
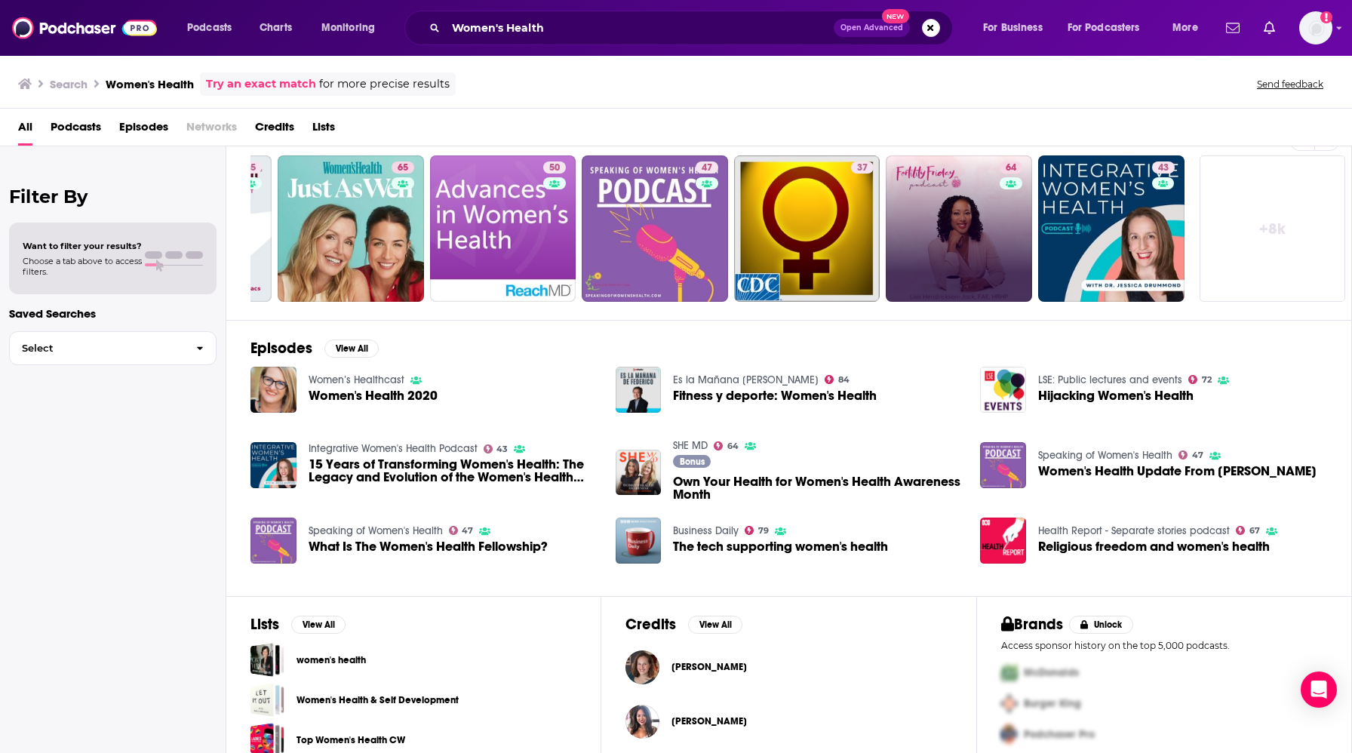
scroll to position [99, 0]
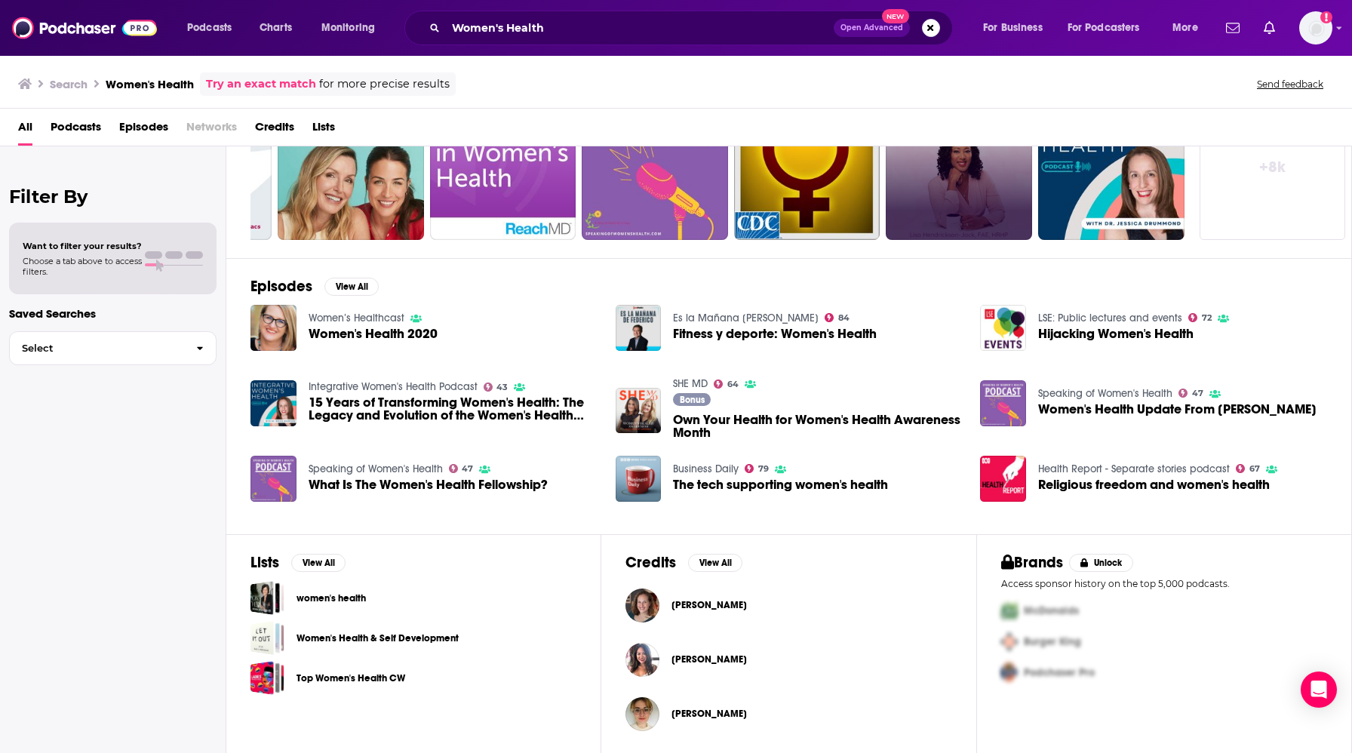
click at [562, 15] on div "Women's Health Open Advanced New" at bounding box center [679, 28] width 549 height 35
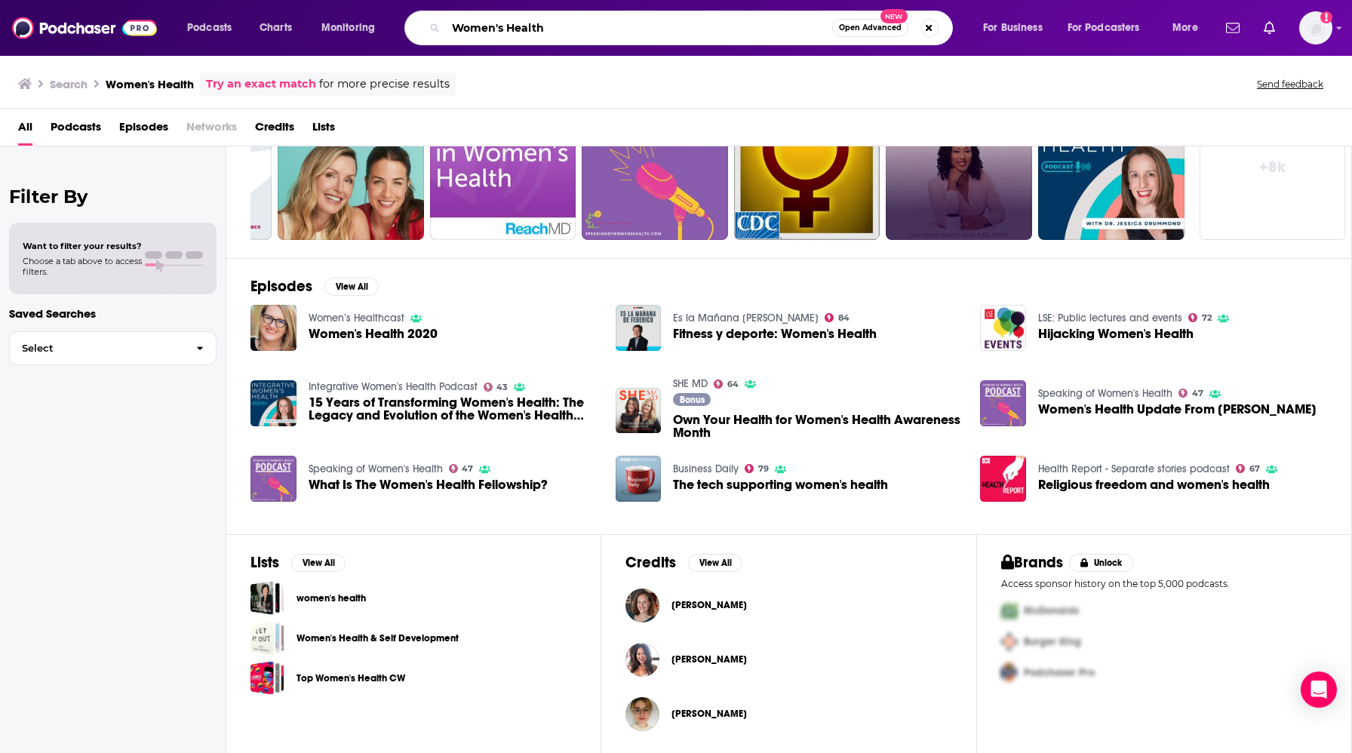
click at [558, 30] on input "Women's Health" at bounding box center [639, 28] width 386 height 24
type input "my celiac diagnosis and "kitchen sink""
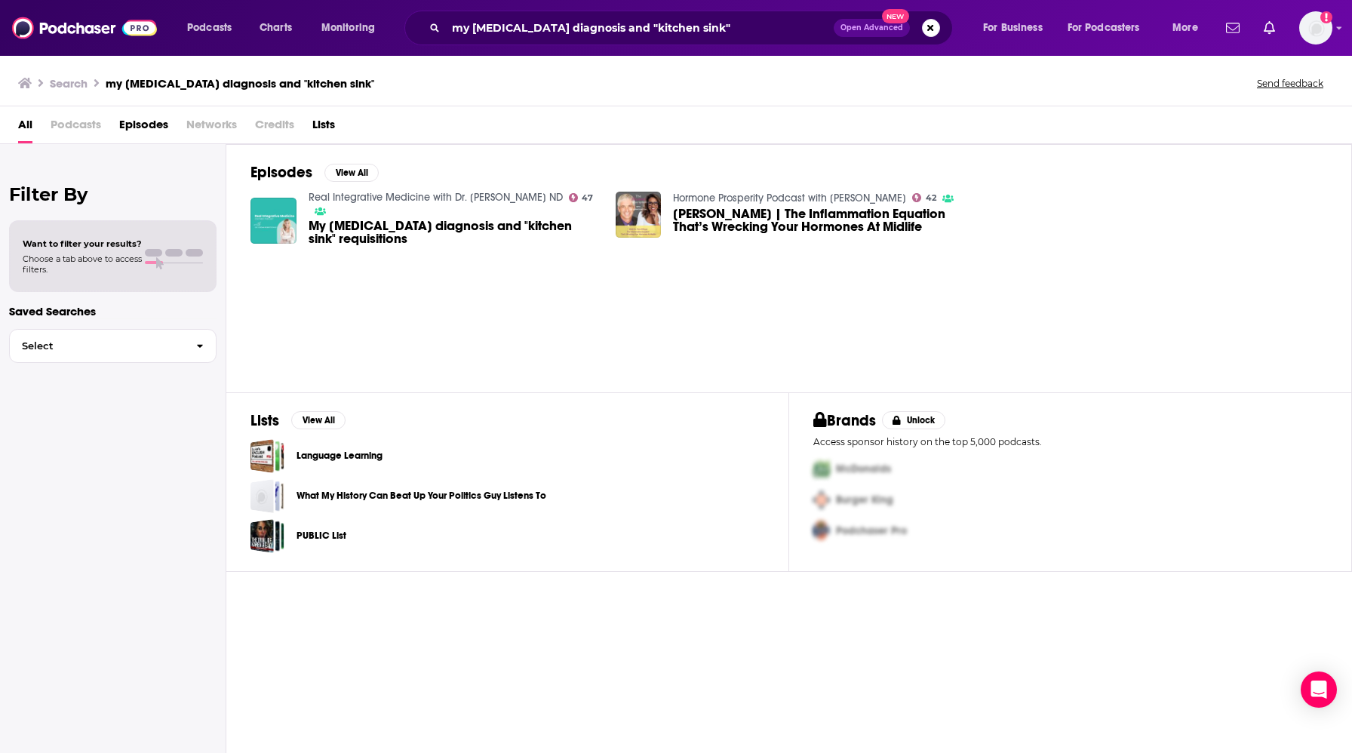
click at [442, 228] on span "My celiac diagnosis and "kitchen sink" requisitions" at bounding box center [453, 233] width 289 height 26
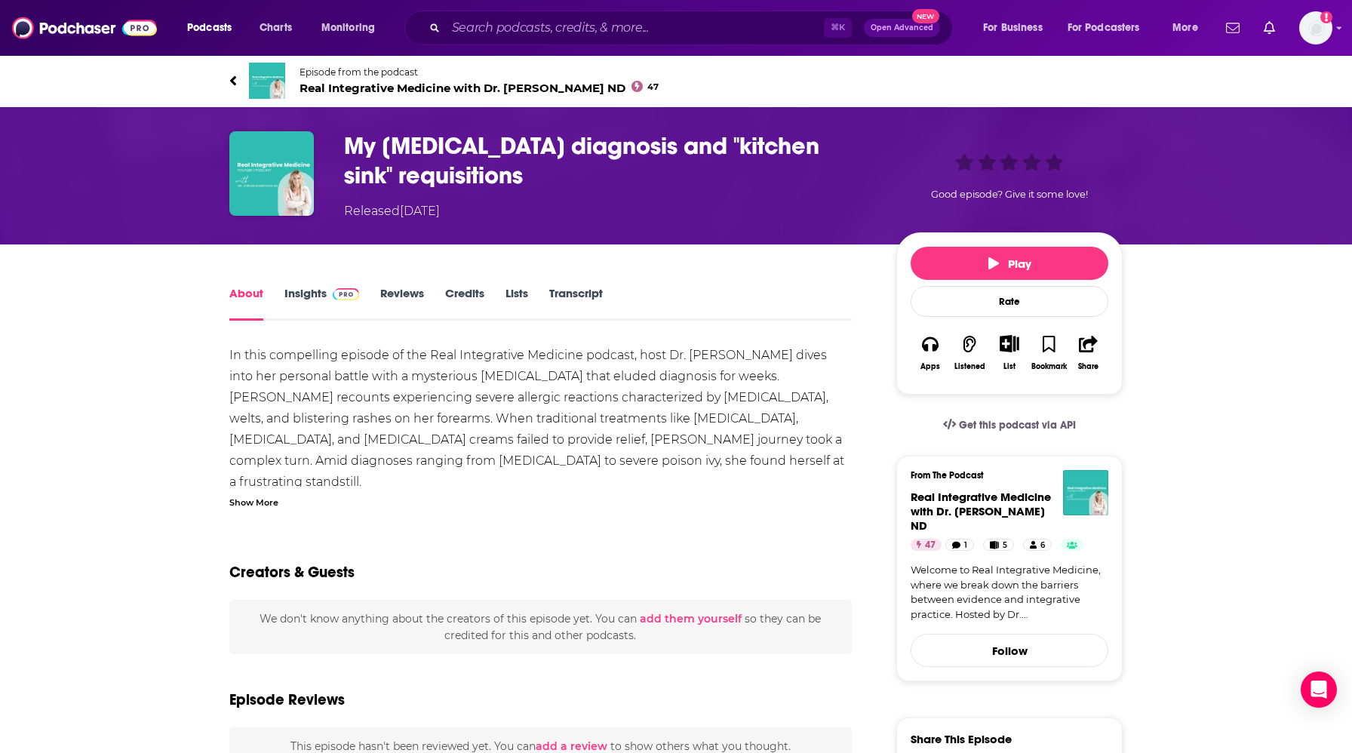
click at [338, 90] on span "Real Integrative Medicine with Dr. Jordan Robertson ND 47" at bounding box center [479, 88] width 359 height 14
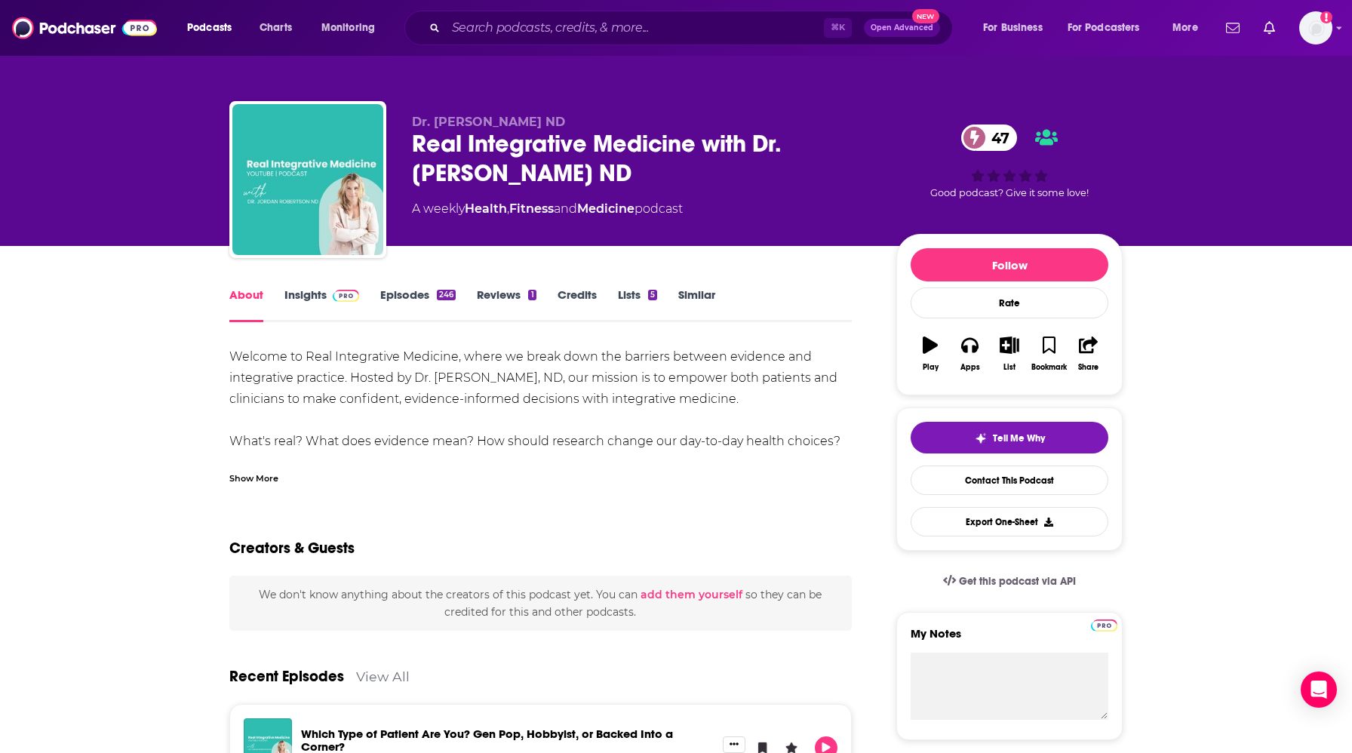
click at [707, 294] on link "Similar" at bounding box center [696, 305] width 37 height 35
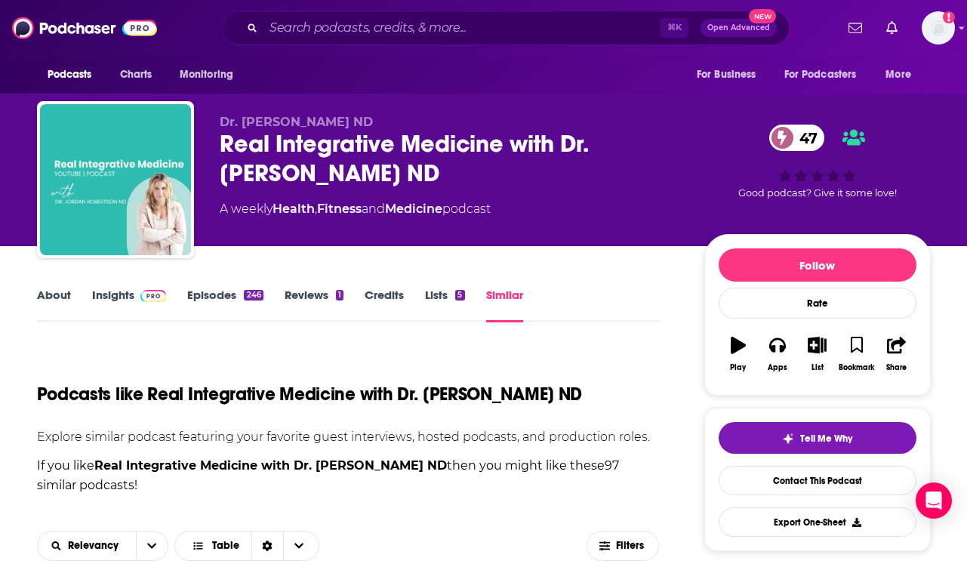
click at [122, 303] on link "Insights" at bounding box center [129, 305] width 75 height 35
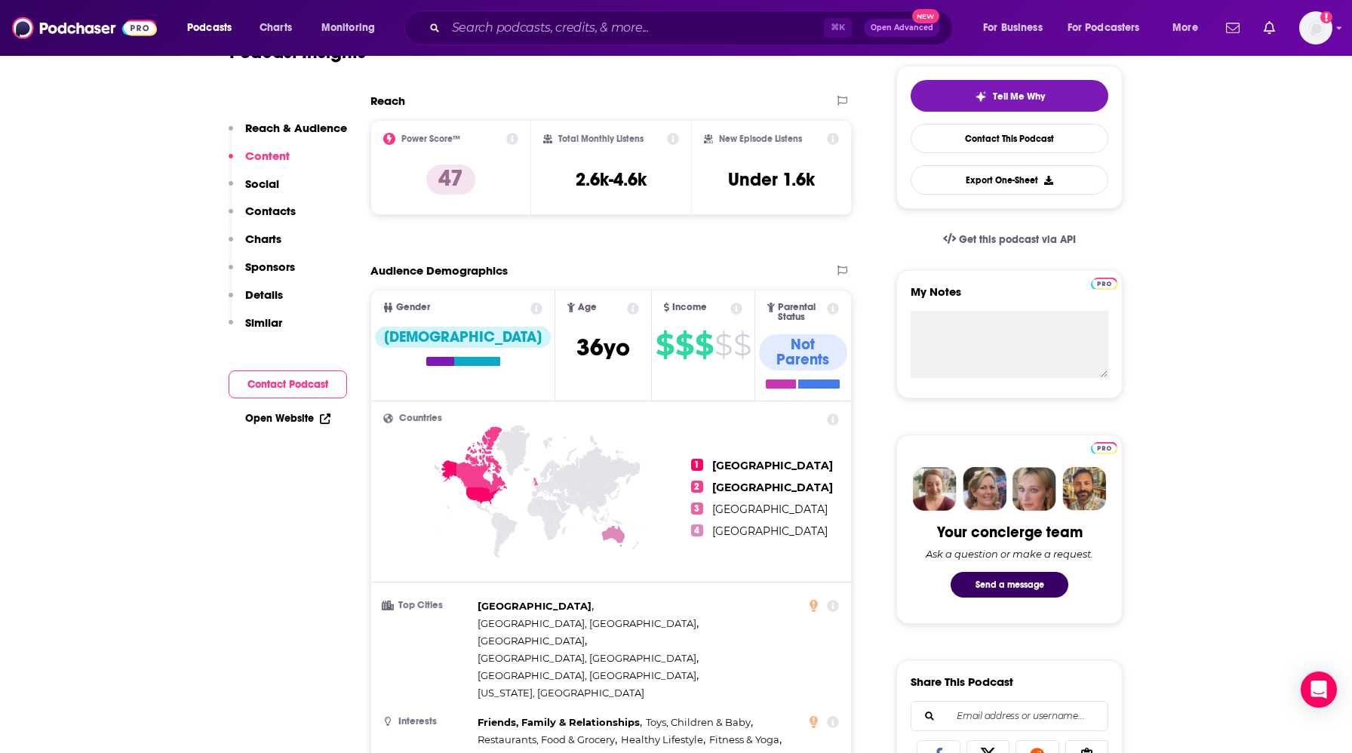
scroll to position [296, 0]
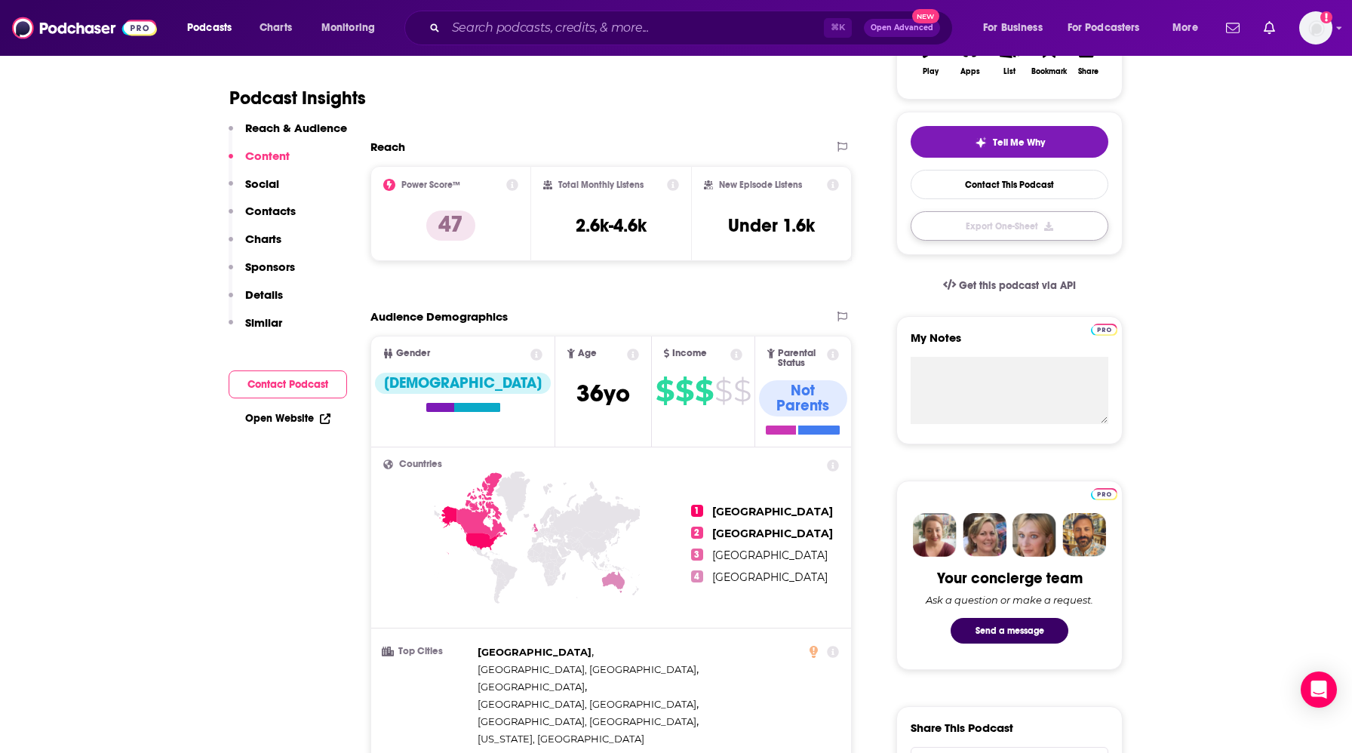
click at [966, 226] on button "Export One-Sheet" at bounding box center [1010, 225] width 198 height 29
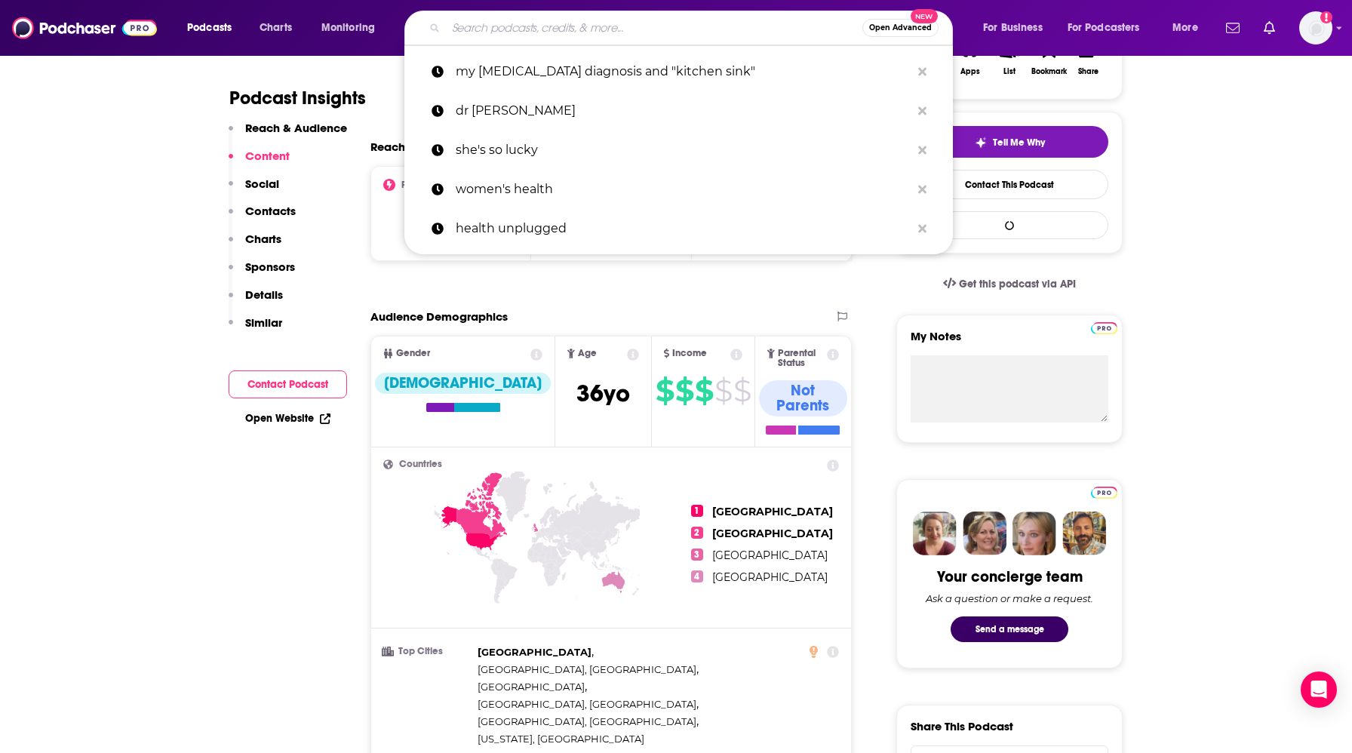
click at [485, 29] on input "Search podcasts, credits, & more..." at bounding box center [654, 28] width 417 height 24
click at [489, 153] on p "she's so lucky" at bounding box center [683, 150] width 455 height 39
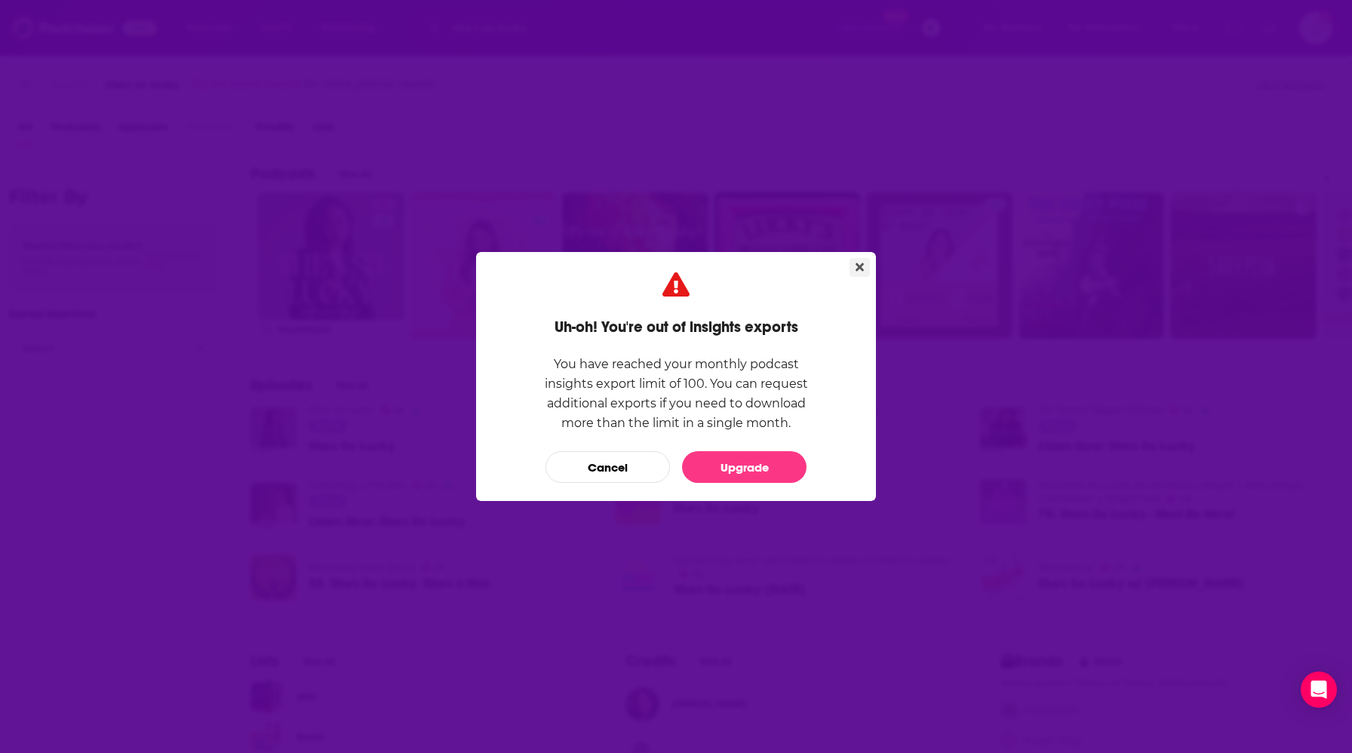
click at [860, 266] on icon "Close" at bounding box center [860, 267] width 8 height 8
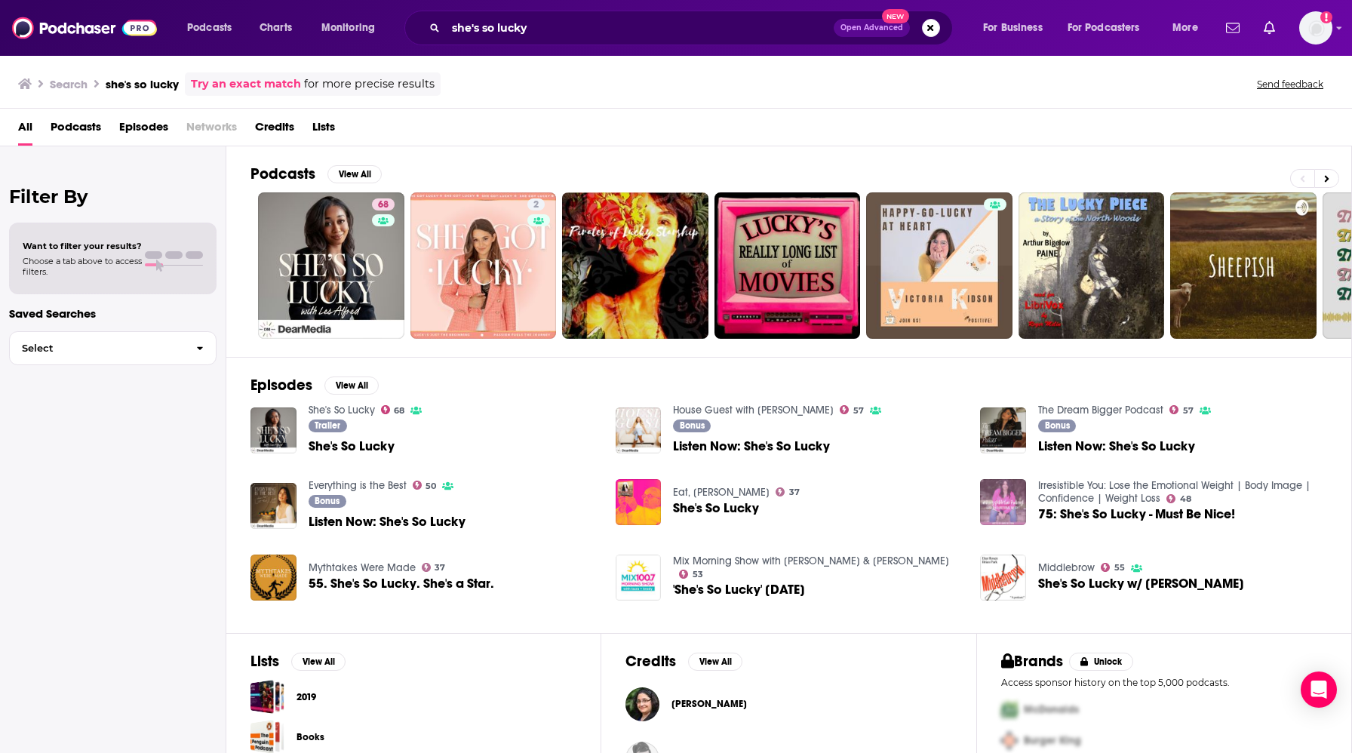
click at [331, 445] on span "She's So Lucky" at bounding box center [352, 446] width 86 height 13
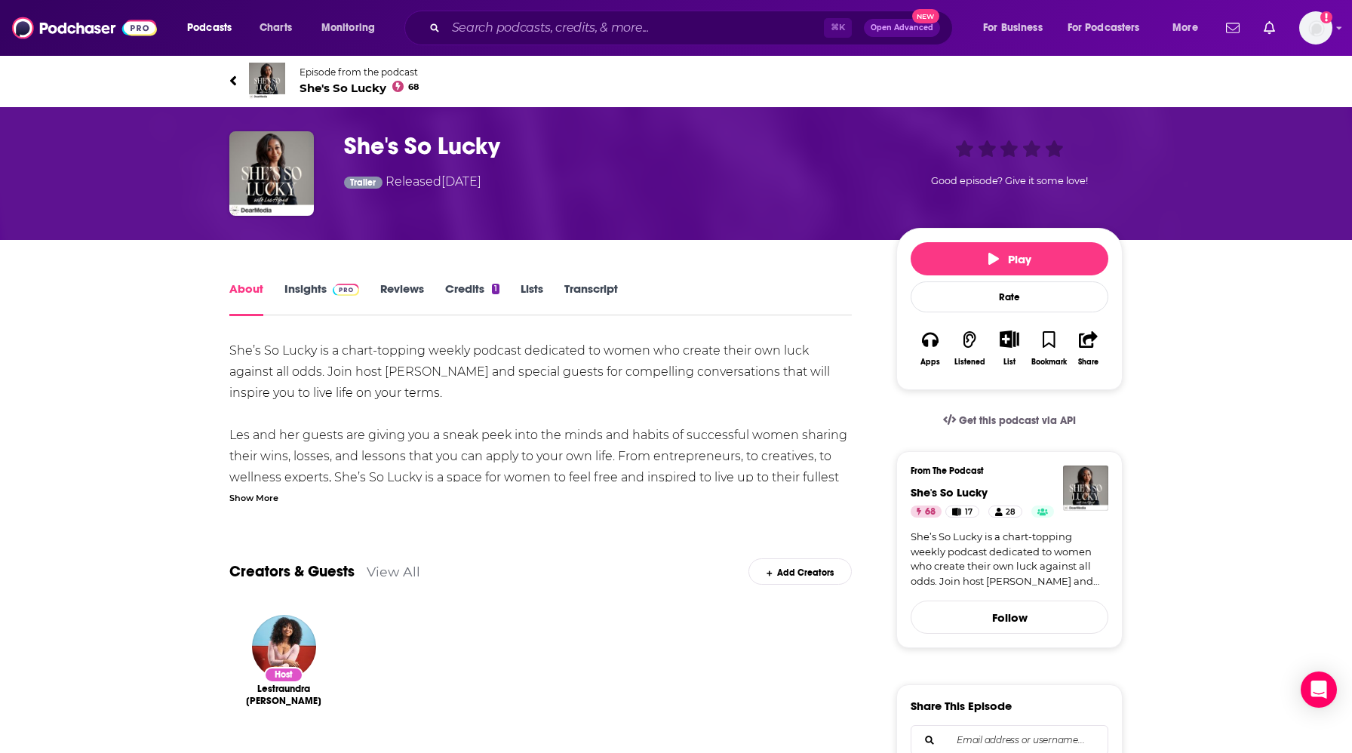
click at [309, 291] on link "Insights" at bounding box center [322, 299] width 75 height 35
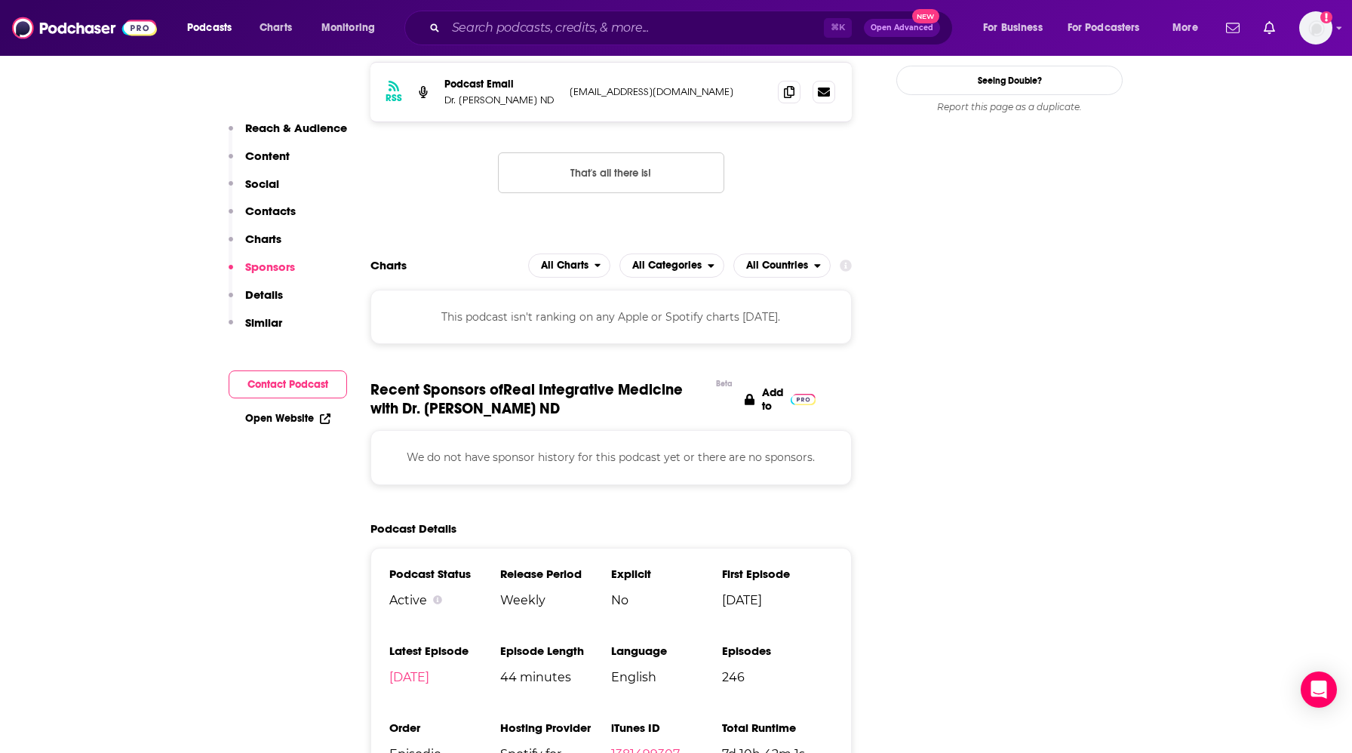
scroll to position [1513, 0]
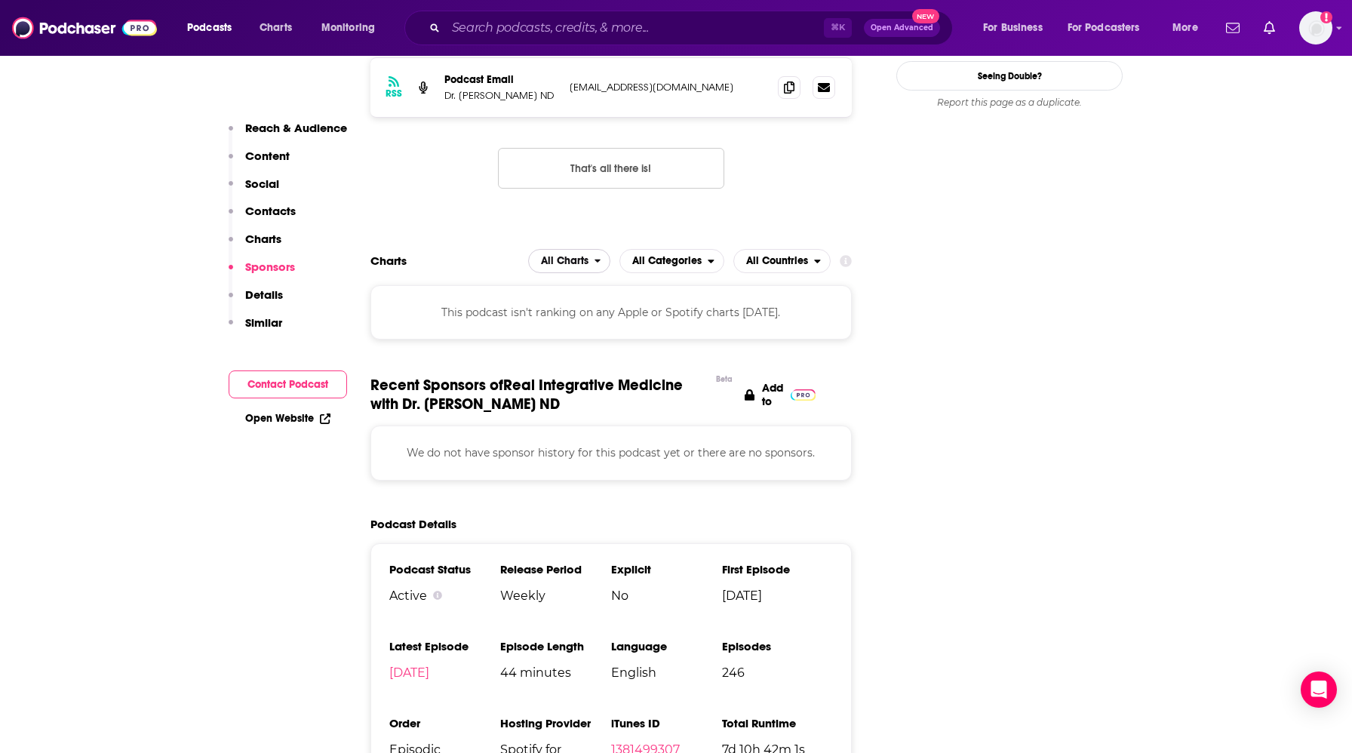
click at [593, 248] on span "All Charts" at bounding box center [562, 261] width 66 height 26
click at [592, 248] on span "All Charts" at bounding box center [562, 261] width 66 height 26
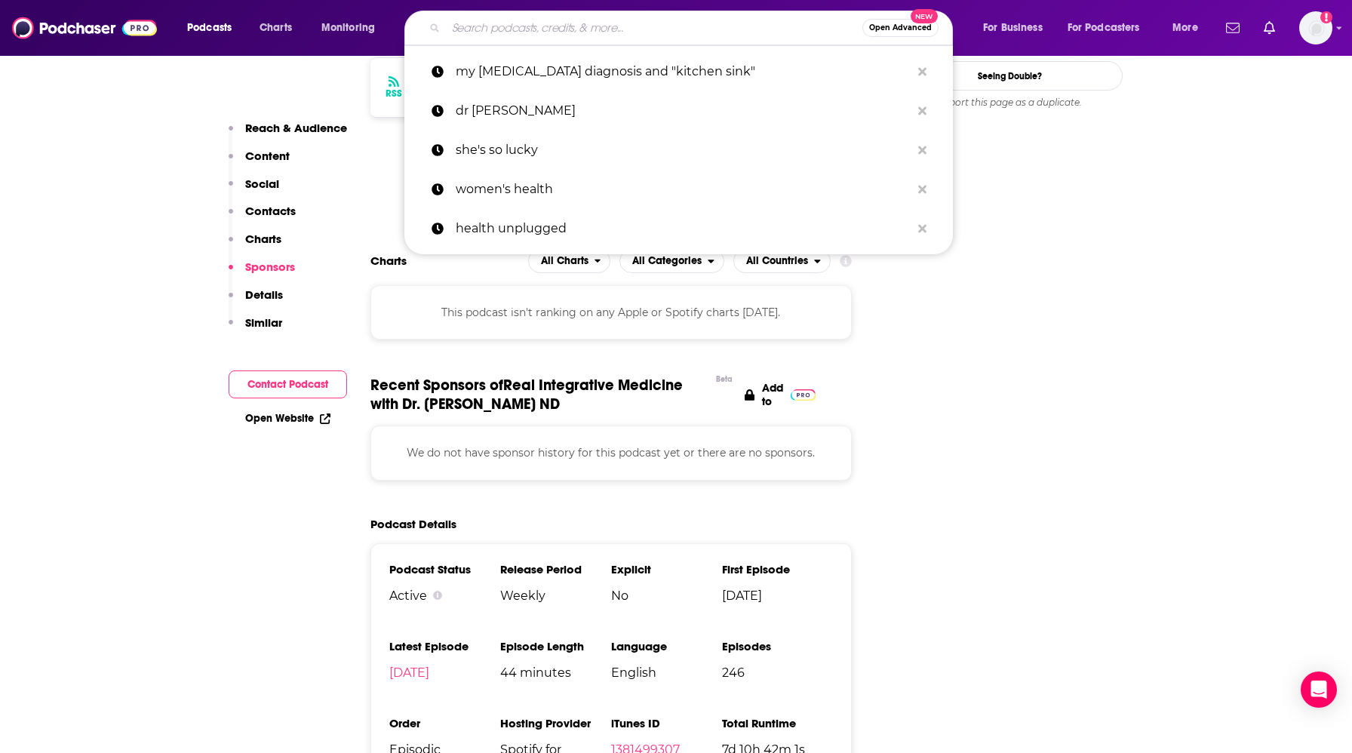
click at [598, 27] on input "Search podcasts, credits, & more..." at bounding box center [654, 28] width 417 height 24
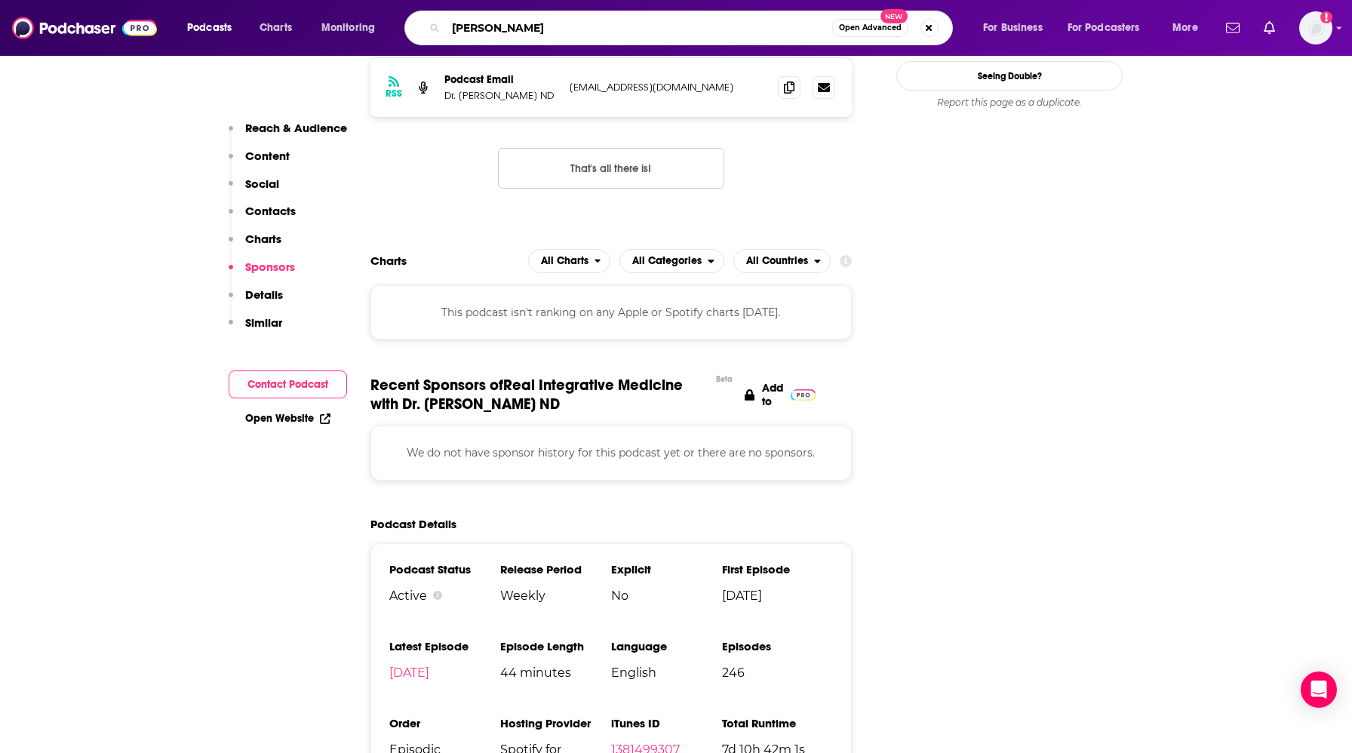
type input "ted health"
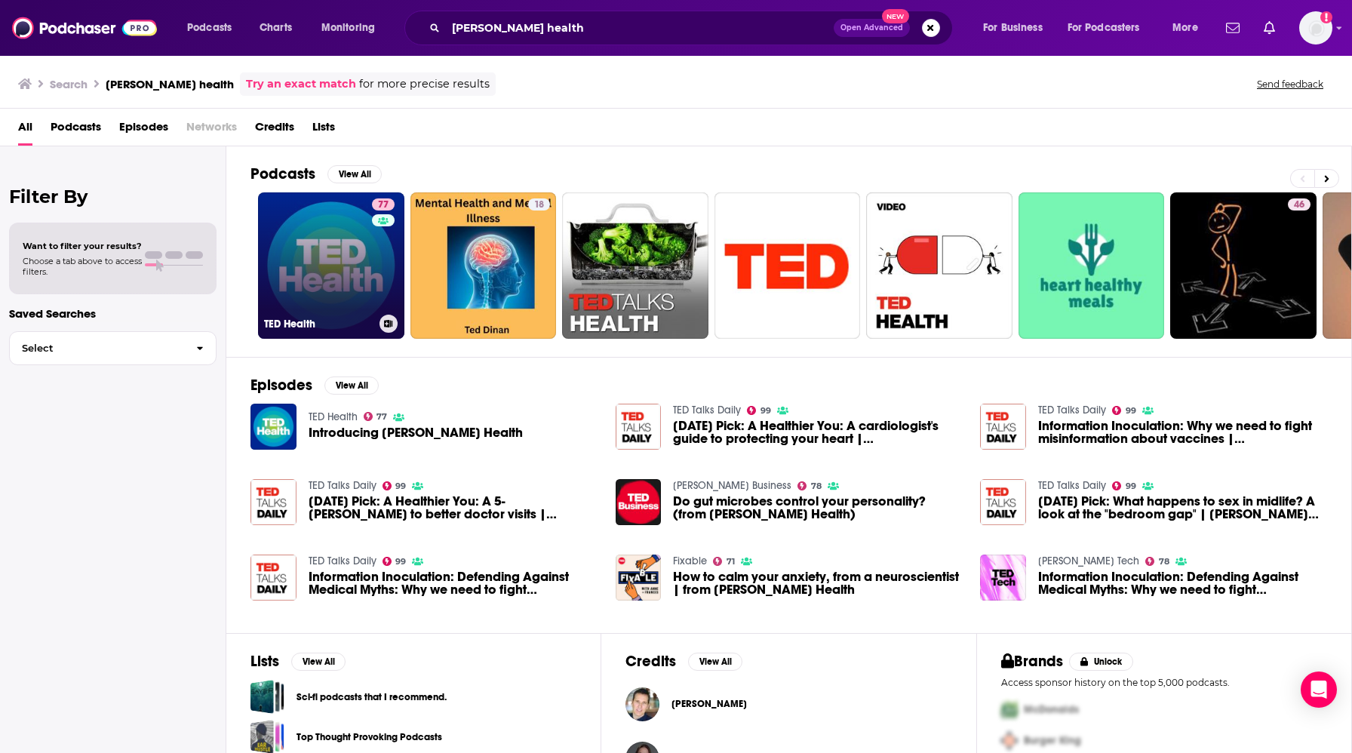
click at [332, 266] on link "77 TED Health" at bounding box center [331, 265] width 146 height 146
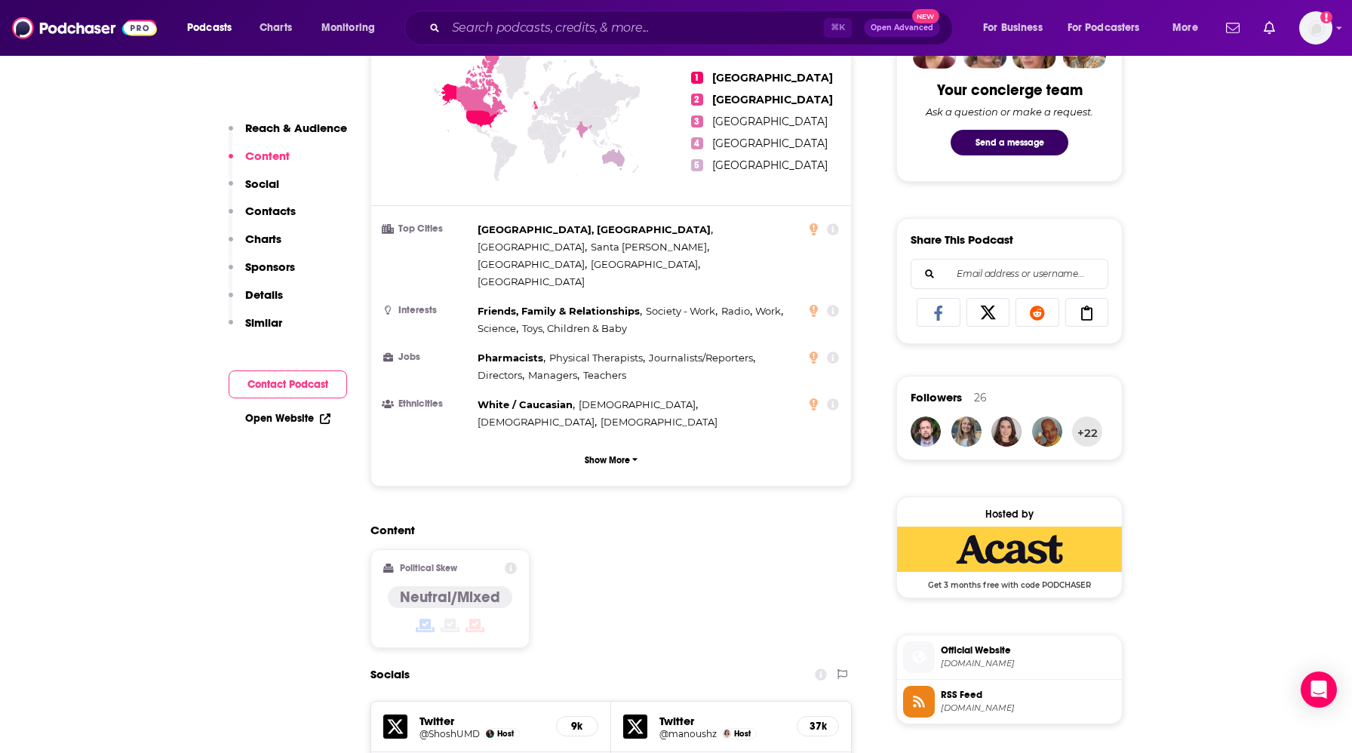
scroll to position [774, 0]
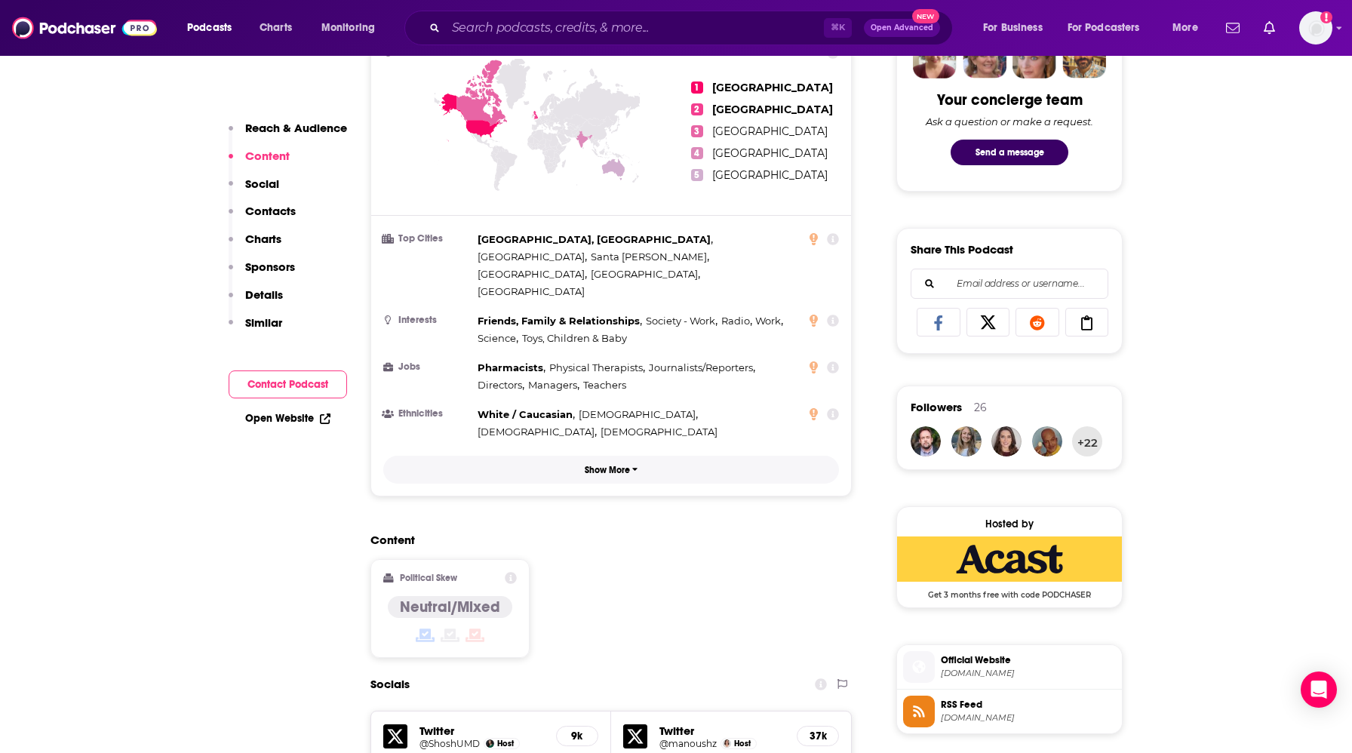
click at [622, 465] on p "Show More" at bounding box center [607, 470] width 45 height 11
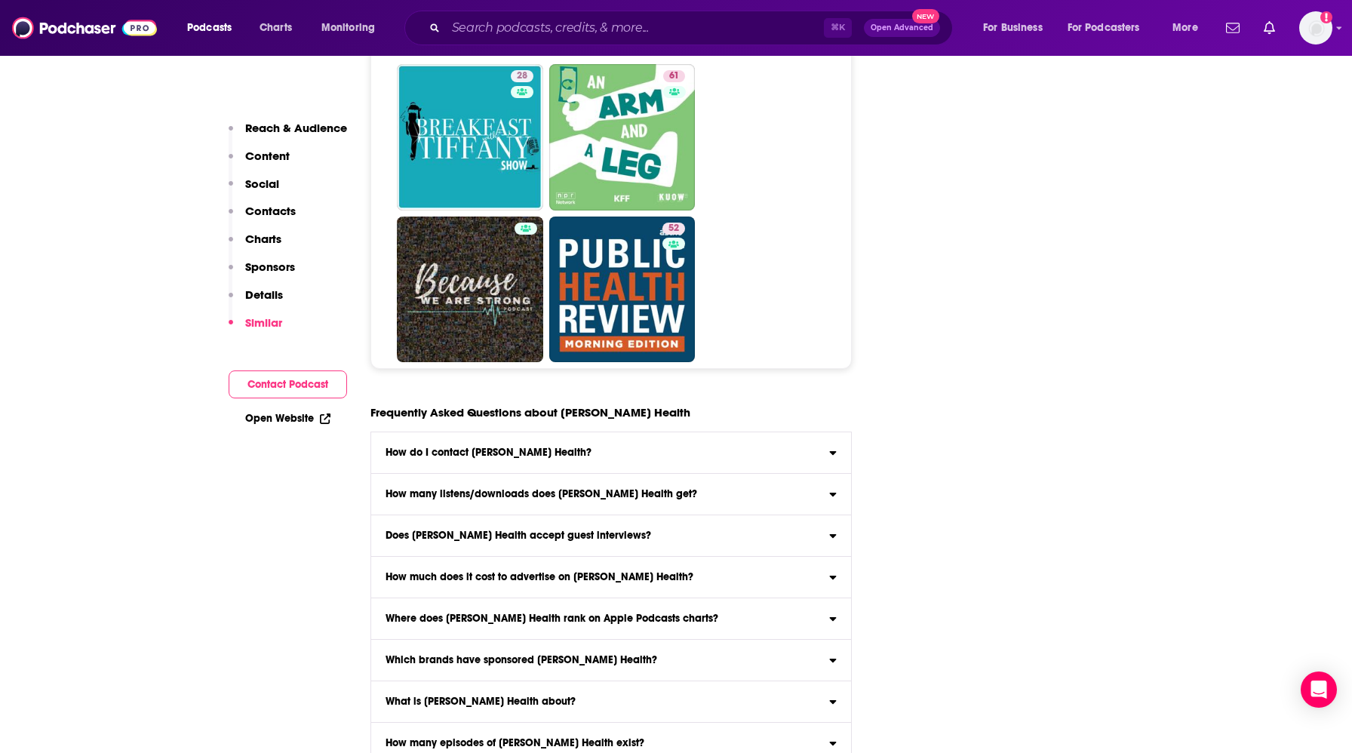
scroll to position [8410, 0]
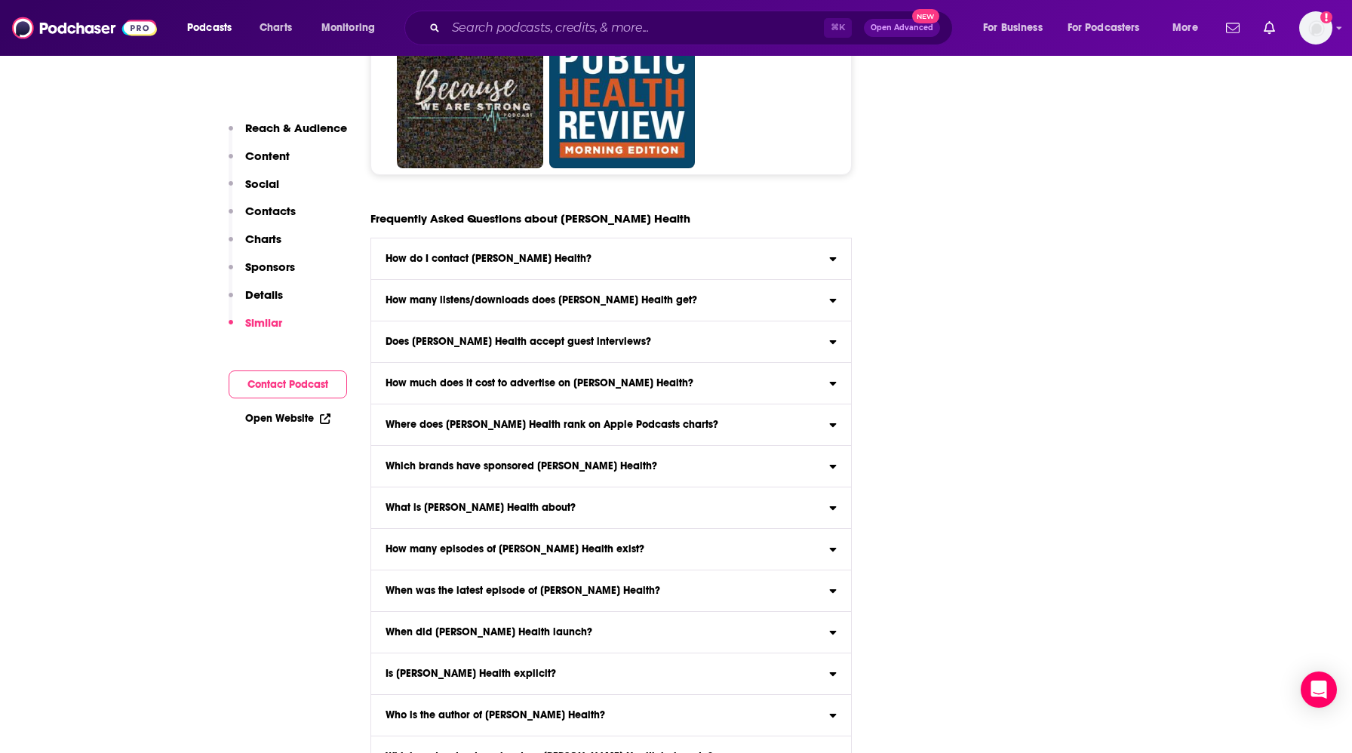
click at [650, 50] on div "Podcasts Charts Monitoring ⌘ K Open Advanced New For Business For Podcasters Mo…" at bounding box center [676, 28] width 1352 height 56
click at [650, 43] on div "⌘ K Open Advanced New" at bounding box center [679, 28] width 549 height 35
click at [654, 31] on input "Search podcasts, credits, & more..." at bounding box center [635, 28] width 378 height 24
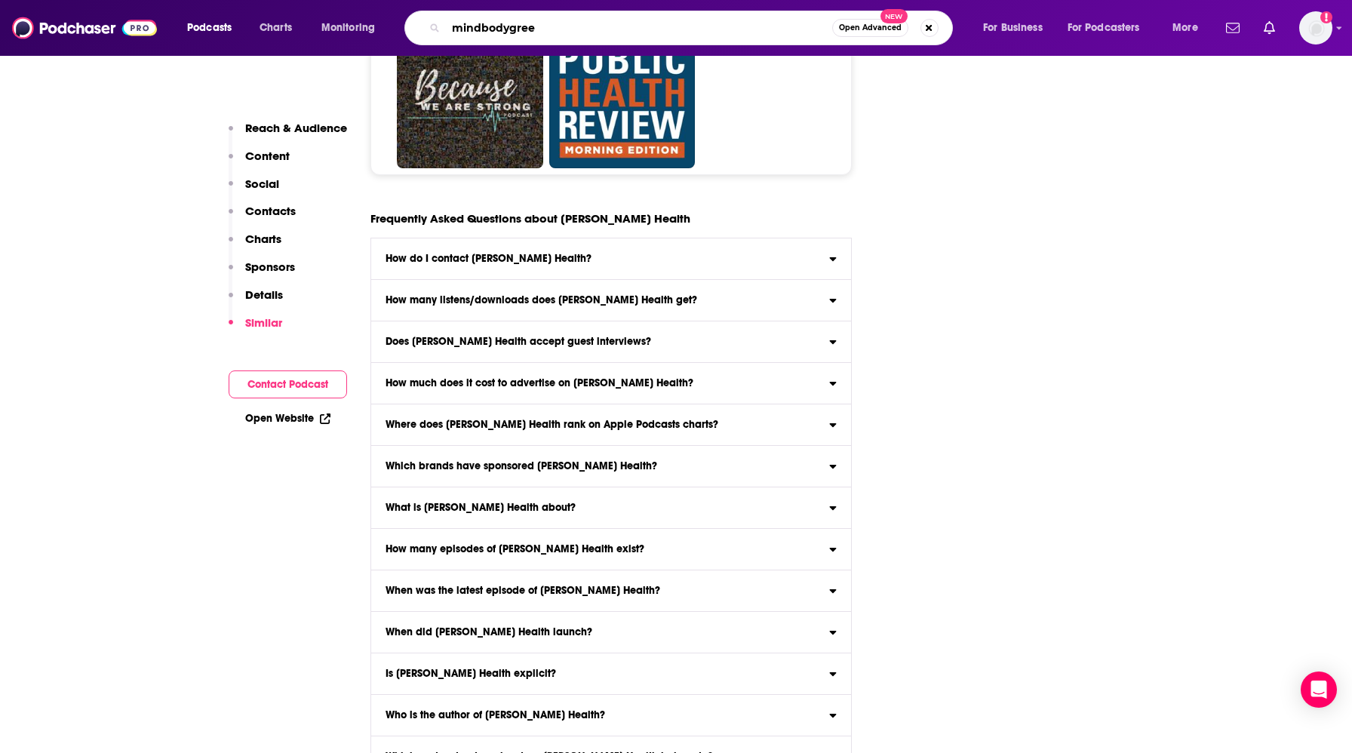
type input "mindbodygreen"
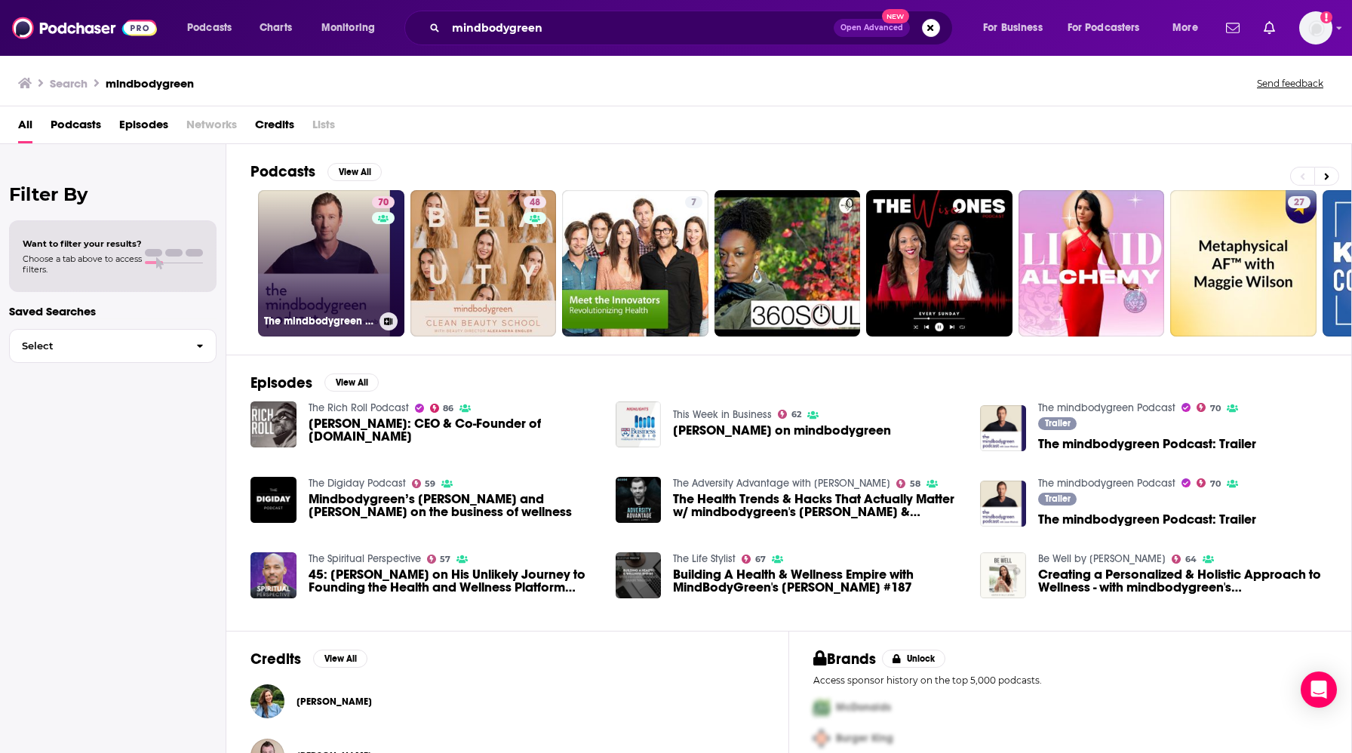
click at [314, 300] on link "70 The mindbodygreen Podcast" at bounding box center [331, 263] width 146 height 146
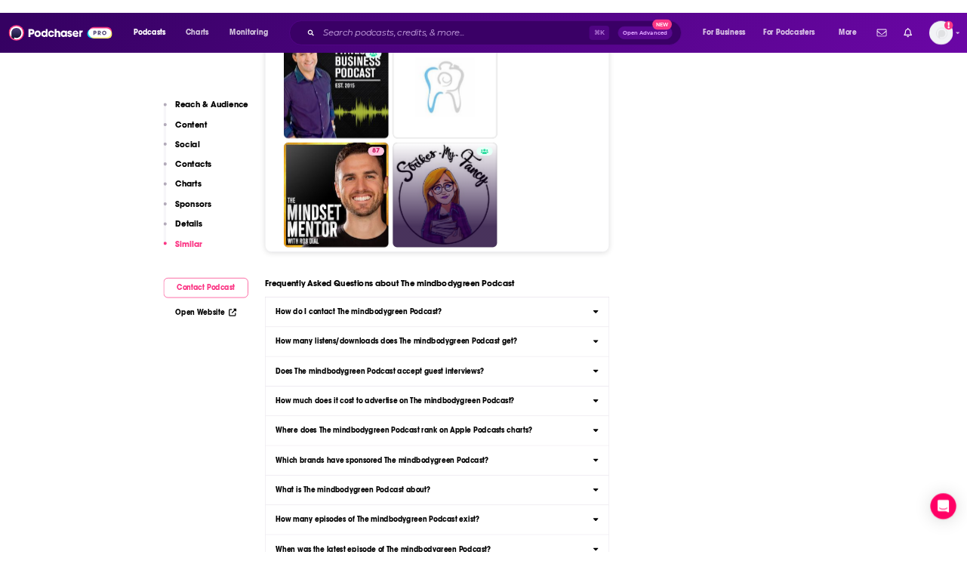
scroll to position [7837, 0]
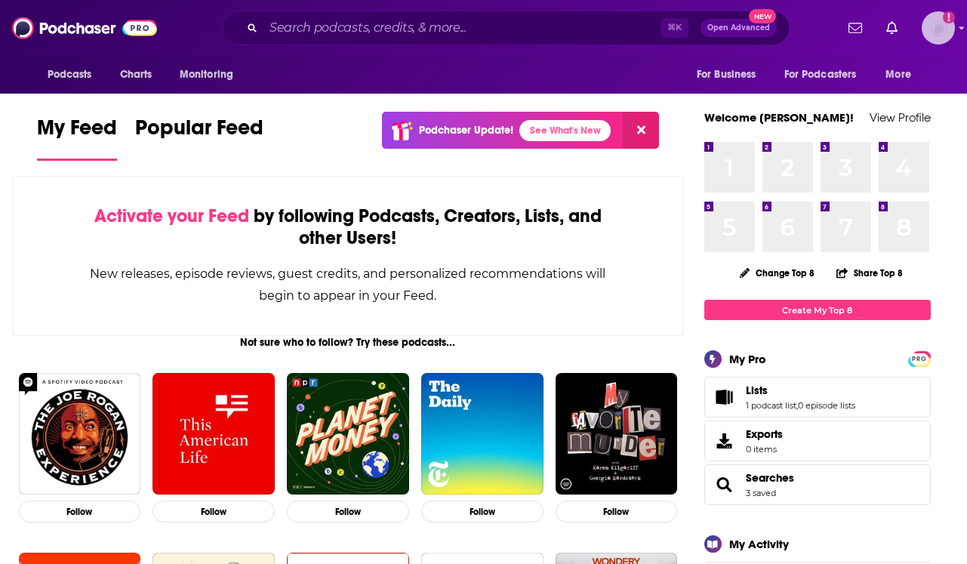
click at [961, 29] on icon "Show profile menu" at bounding box center [962, 27] width 6 height 9
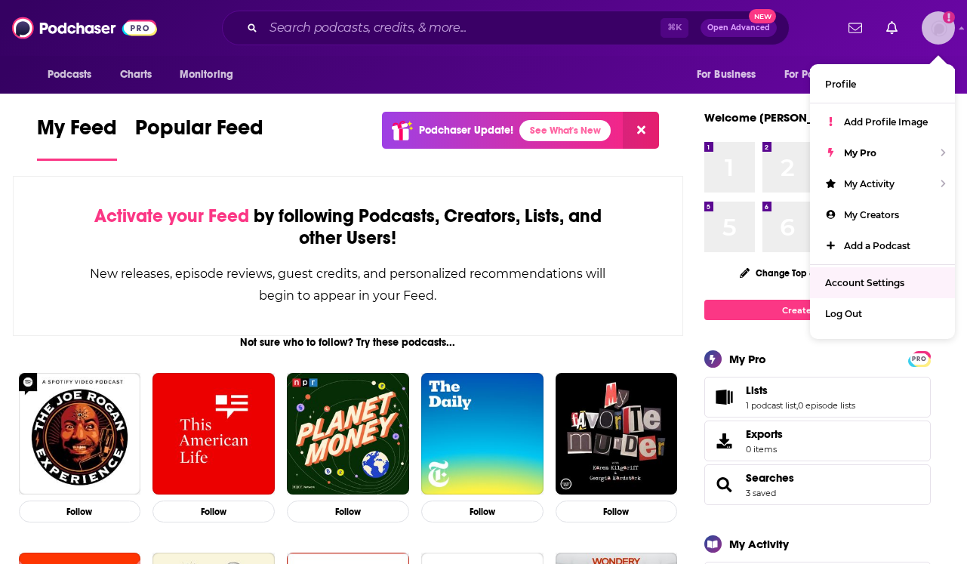
click at [861, 282] on span "Account Settings" at bounding box center [864, 282] width 79 height 11
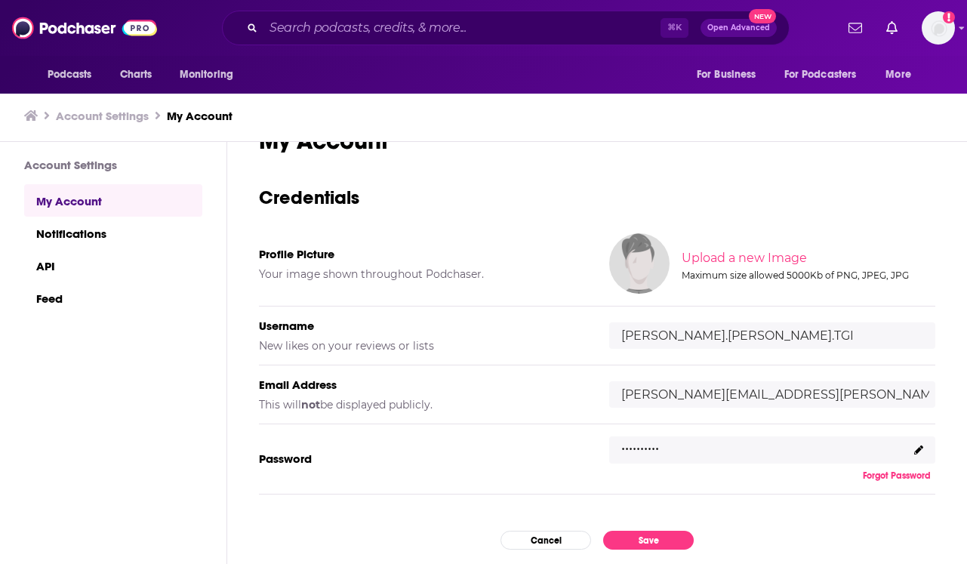
scroll to position [47, 0]
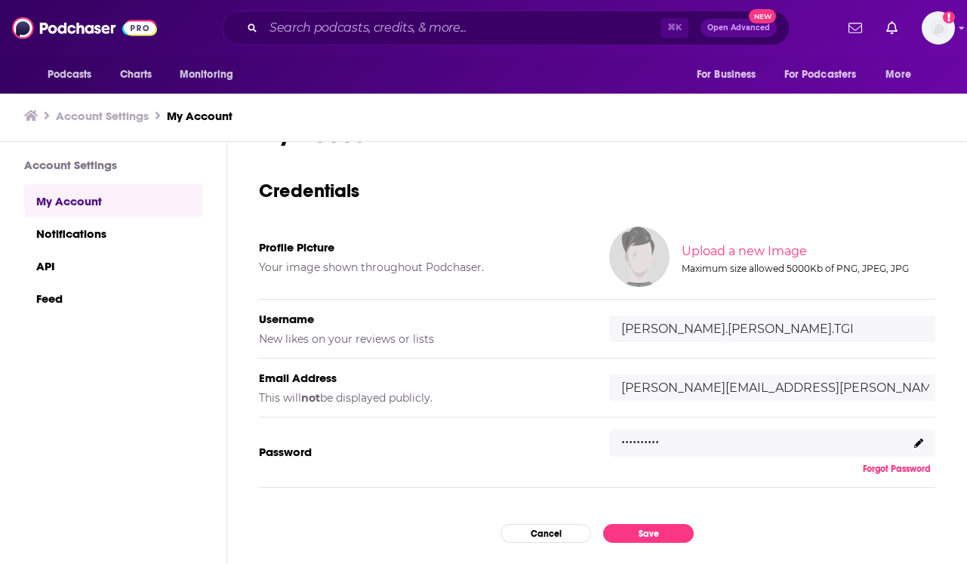
click at [750, 388] on input "[PERSON_NAME][EMAIL_ADDRESS][PERSON_NAME][DOMAIN_NAME]" at bounding box center [772, 387] width 326 height 26
type input "[PERSON_NAME][EMAIL_ADDRESS][PERSON_NAME][DOMAIN_NAME]"
click at [636, 533] on button "Save" at bounding box center [648, 533] width 91 height 19
click at [915, 442] on icon at bounding box center [918, 442] width 9 height 9
